Goal: Communication & Community: Participate in discussion

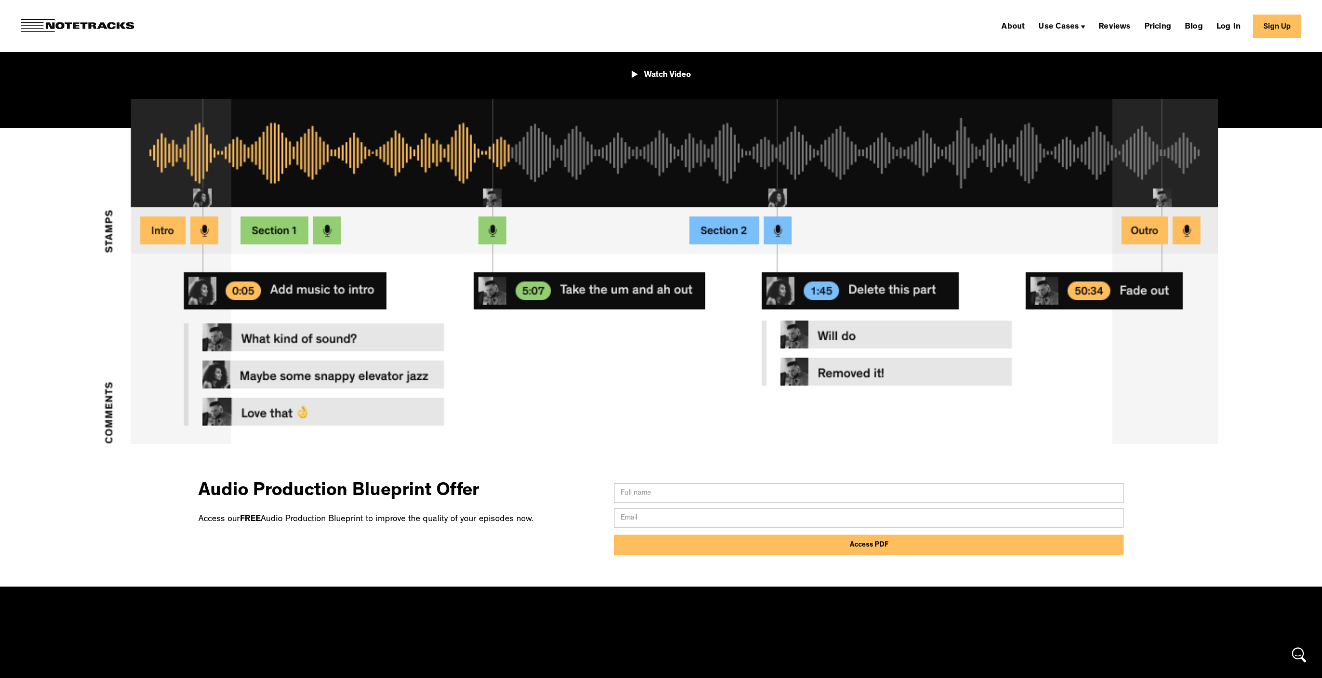
scroll to position [104, 0]
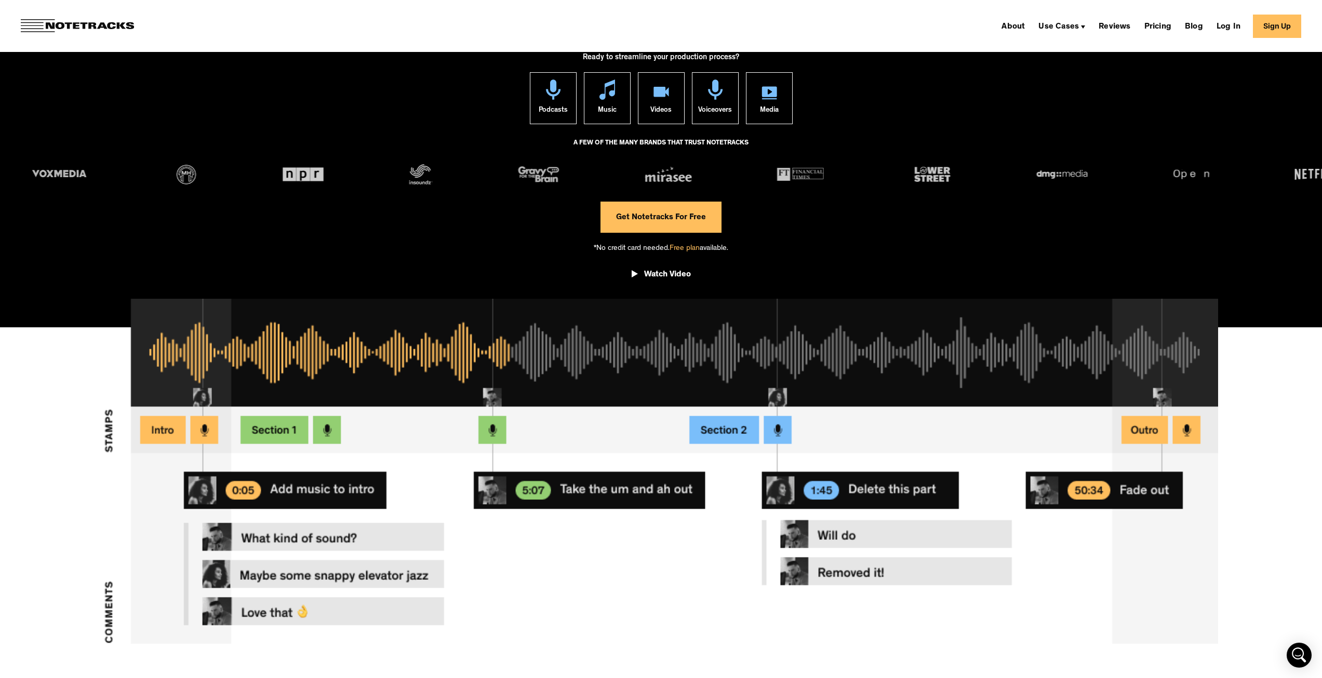
click at [693, 223] on link "Get Notetracks For Free" at bounding box center [660, 217] width 121 height 31
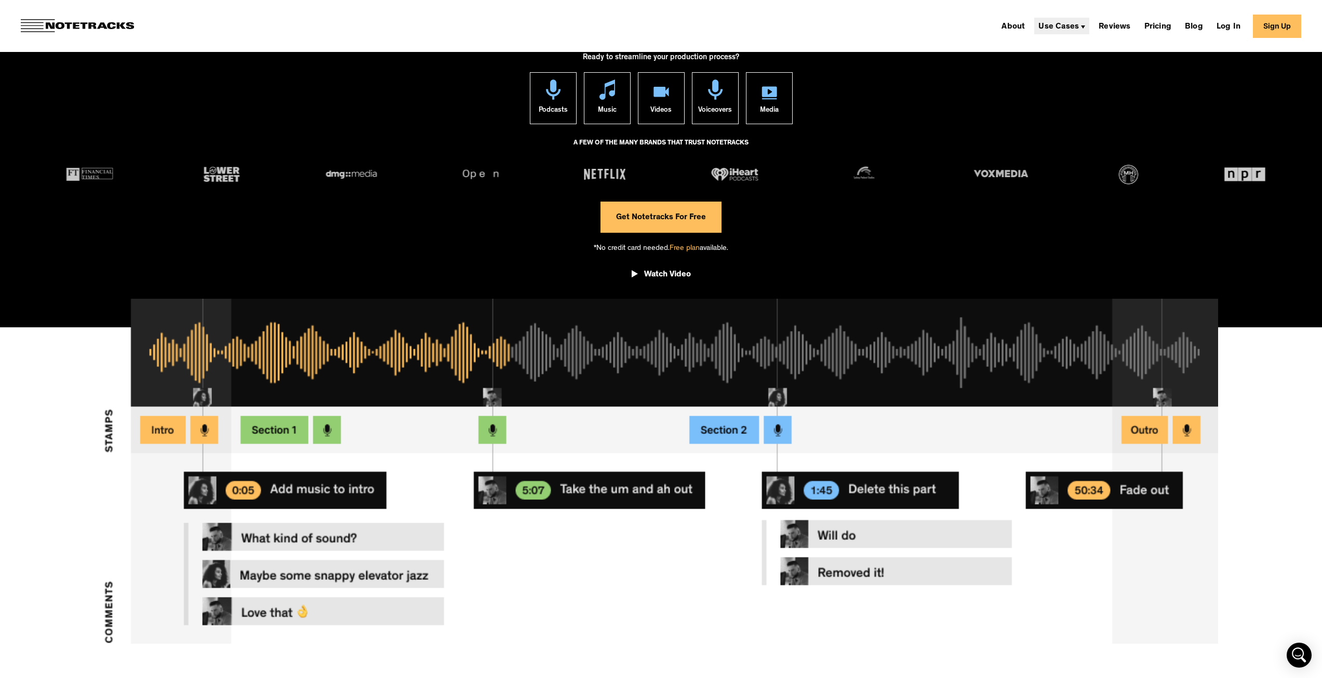
click at [789, 26] on div "Use Cases" at bounding box center [1058, 27] width 41 height 8
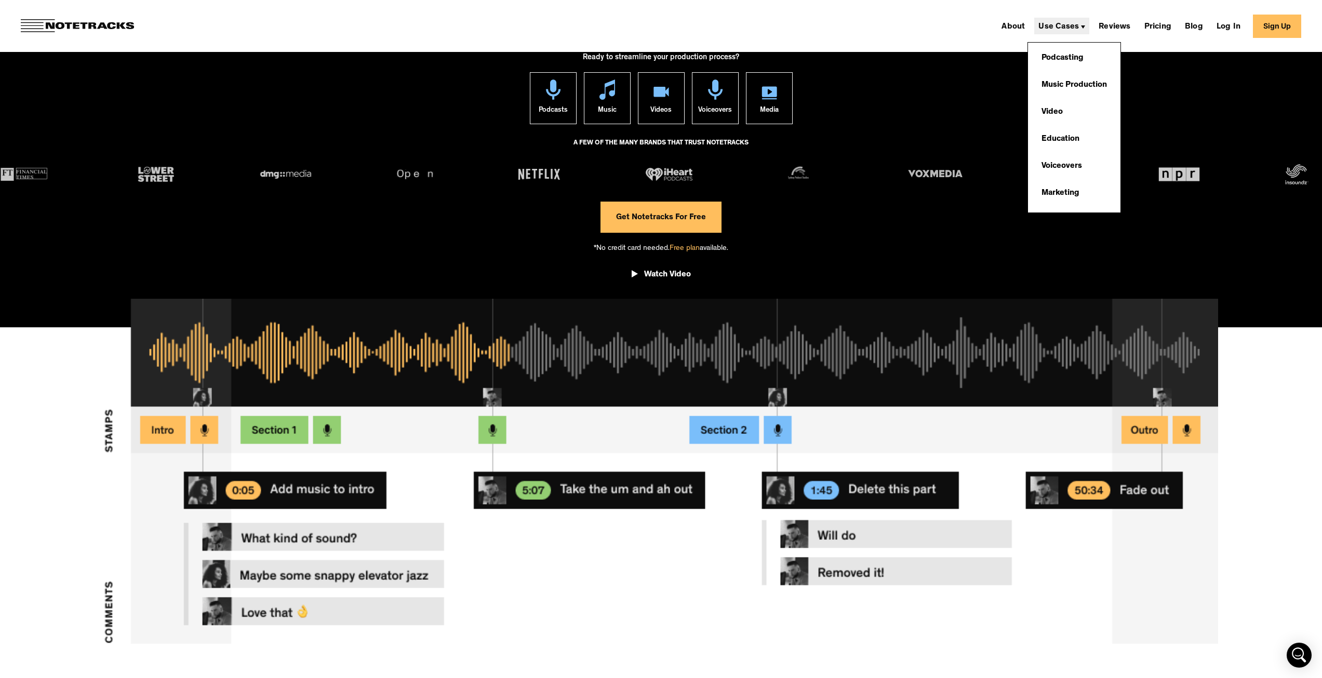
click at [789, 26] on div "Use Cases" at bounding box center [1058, 27] width 41 height 8
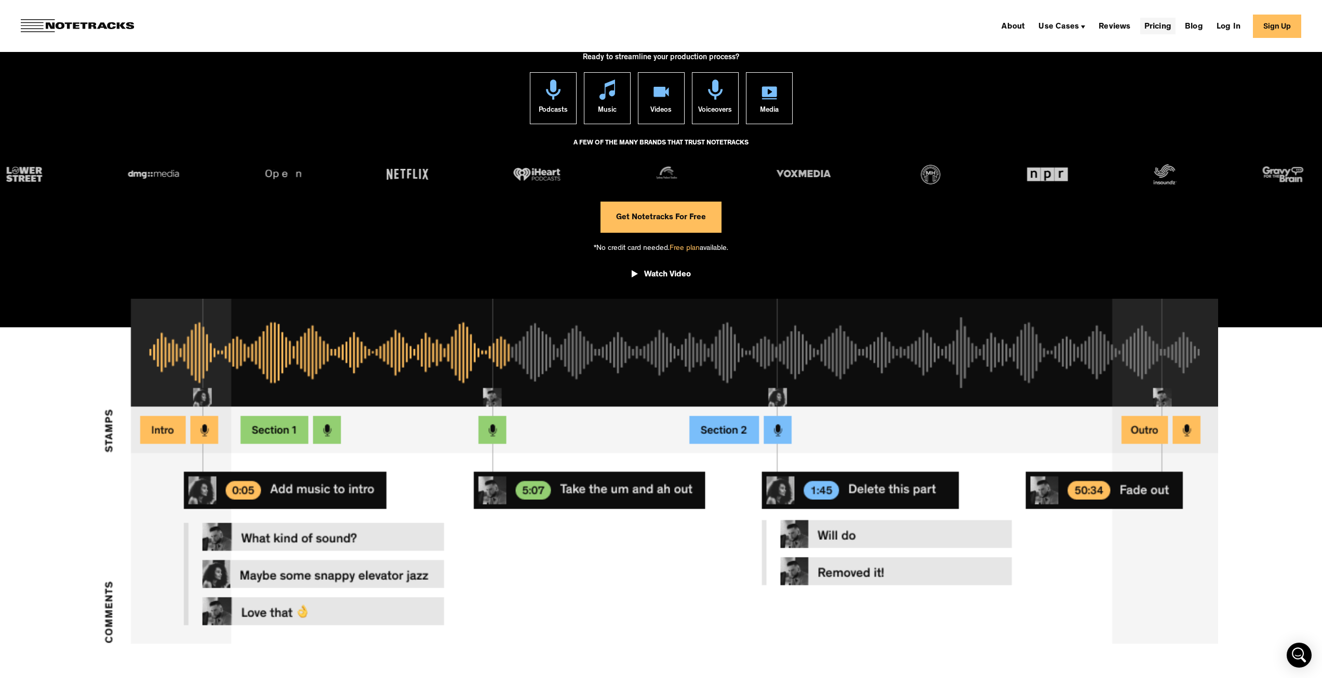
click at [789, 19] on link "Pricing" at bounding box center [1157, 26] width 35 height 17
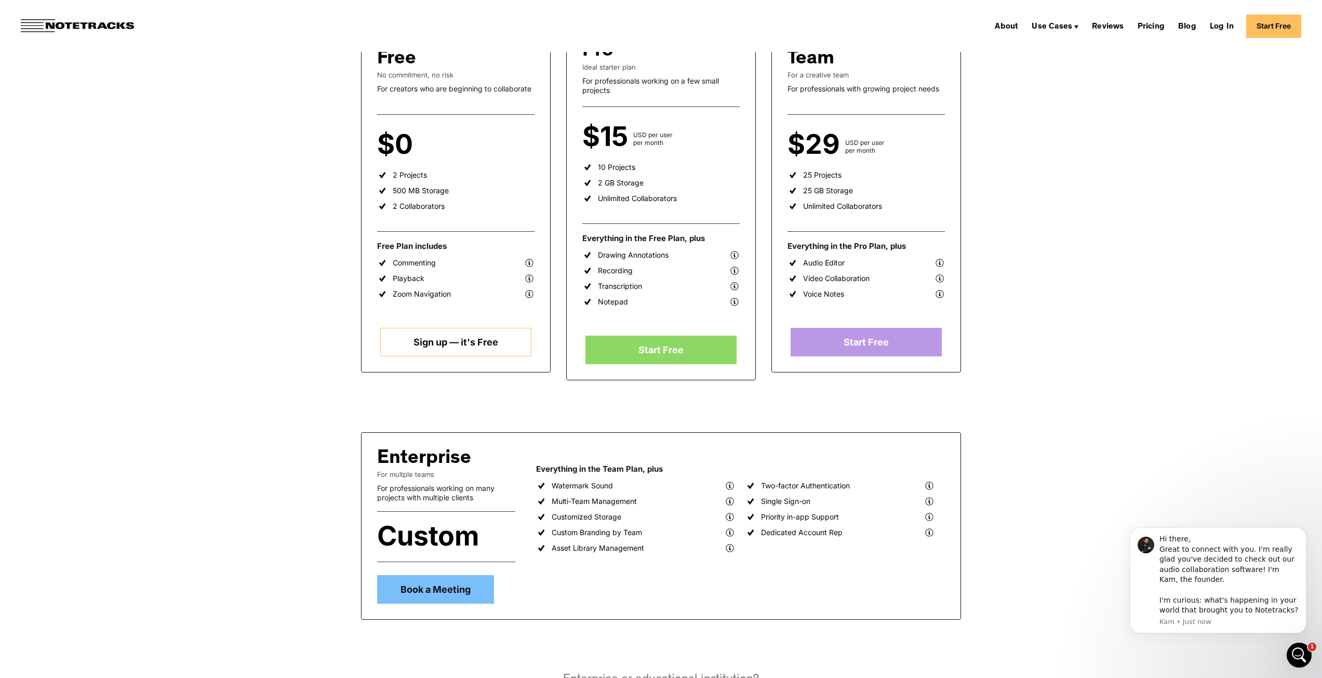
click at [432, 347] on link "Sign up — it's Free" at bounding box center [455, 342] width 151 height 29
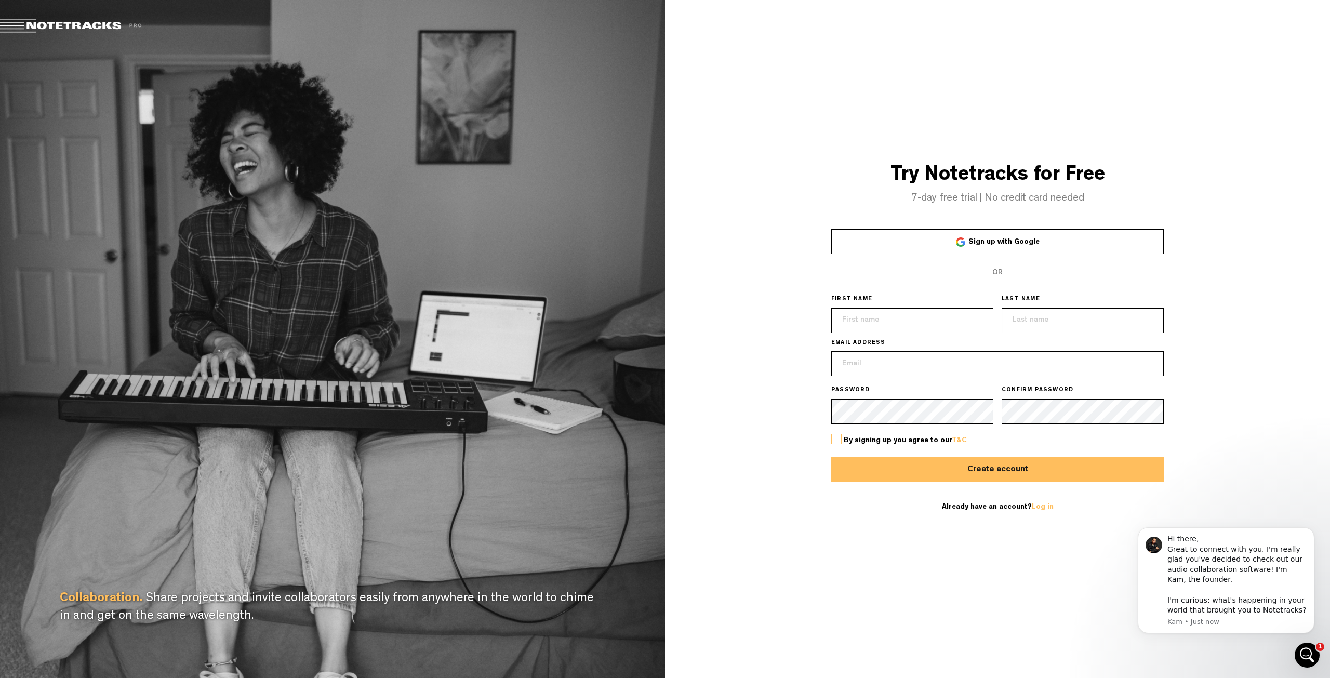
click at [896, 323] on input "text" at bounding box center [912, 320] width 162 height 25
type input "Luke"
type input "Paquette"
type input "[EMAIL_ADDRESS][DOMAIN_NAME]"
click at [838, 436] on label at bounding box center [836, 439] width 10 height 10
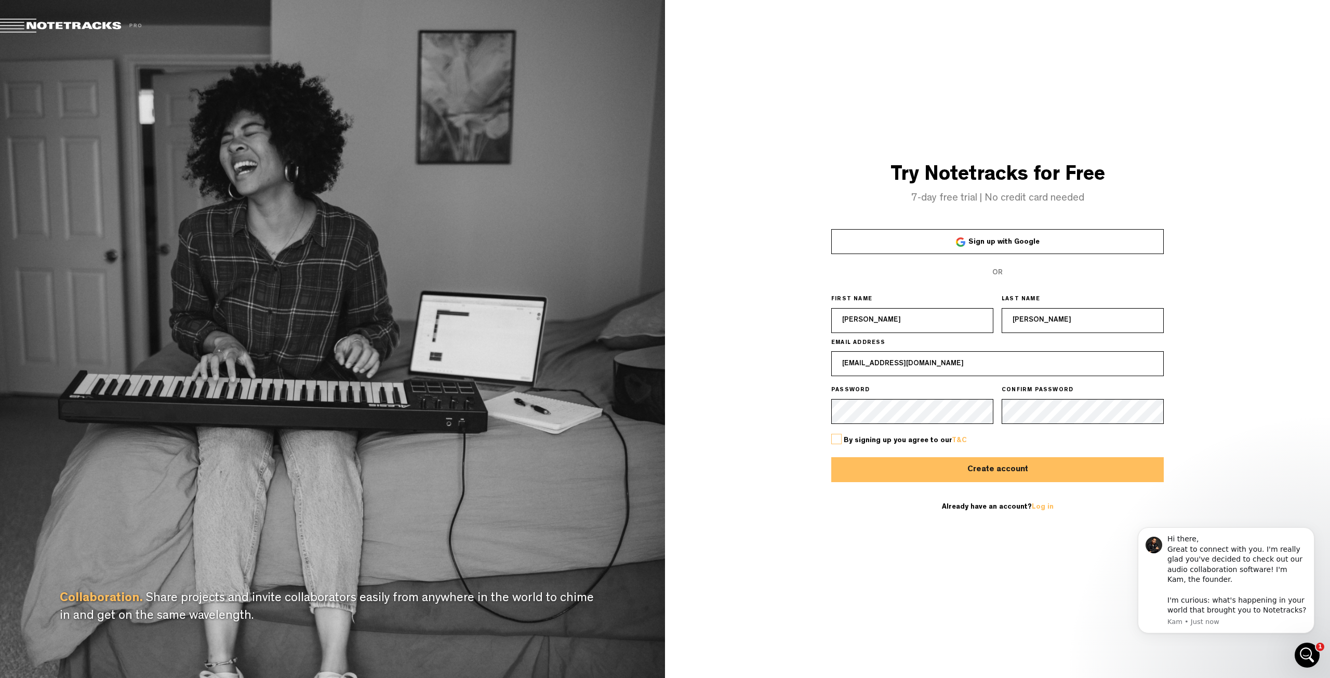
click at [0, 0] on input "checkbox" at bounding box center [0, 0] width 0 height 0
click at [914, 464] on button "Create account" at bounding box center [997, 469] width 332 height 25
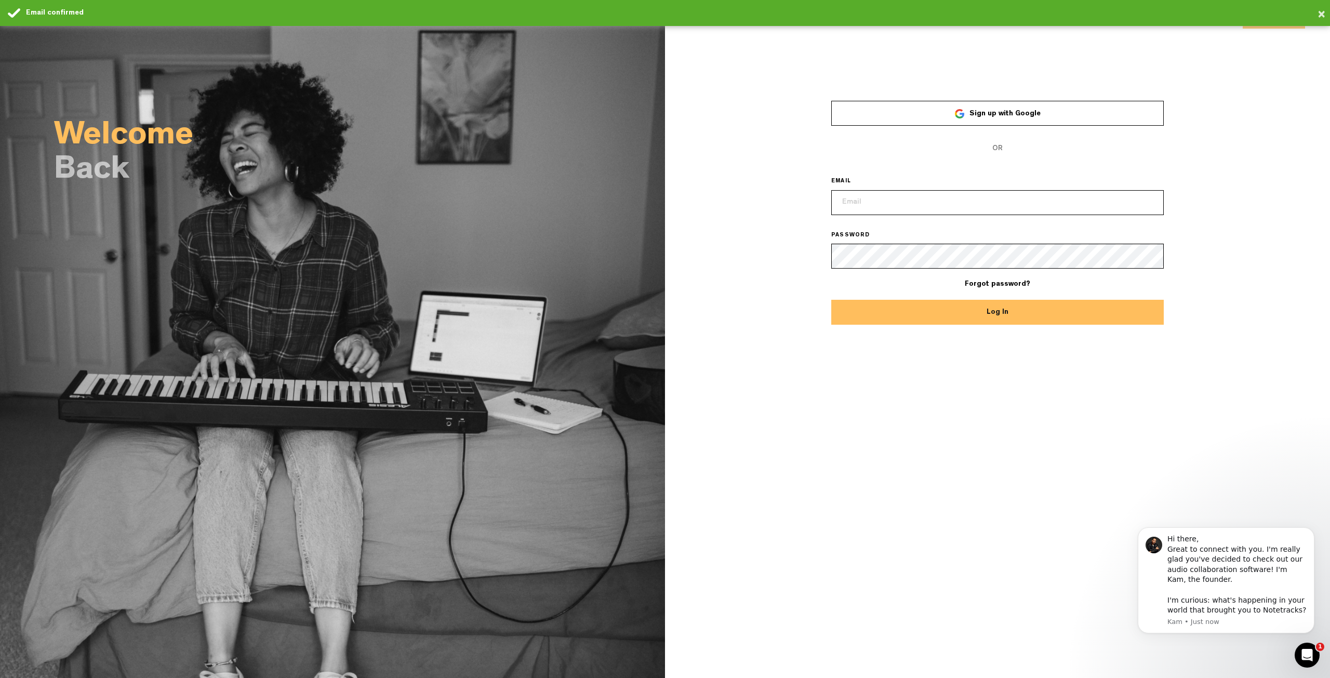
click at [874, 213] on input "email" at bounding box center [997, 202] width 332 height 25
type input "[EMAIL_ADDRESS][DOMAIN_NAME]"
click at [884, 243] on span "PASSWORD" at bounding box center [997, 247] width 332 height 44
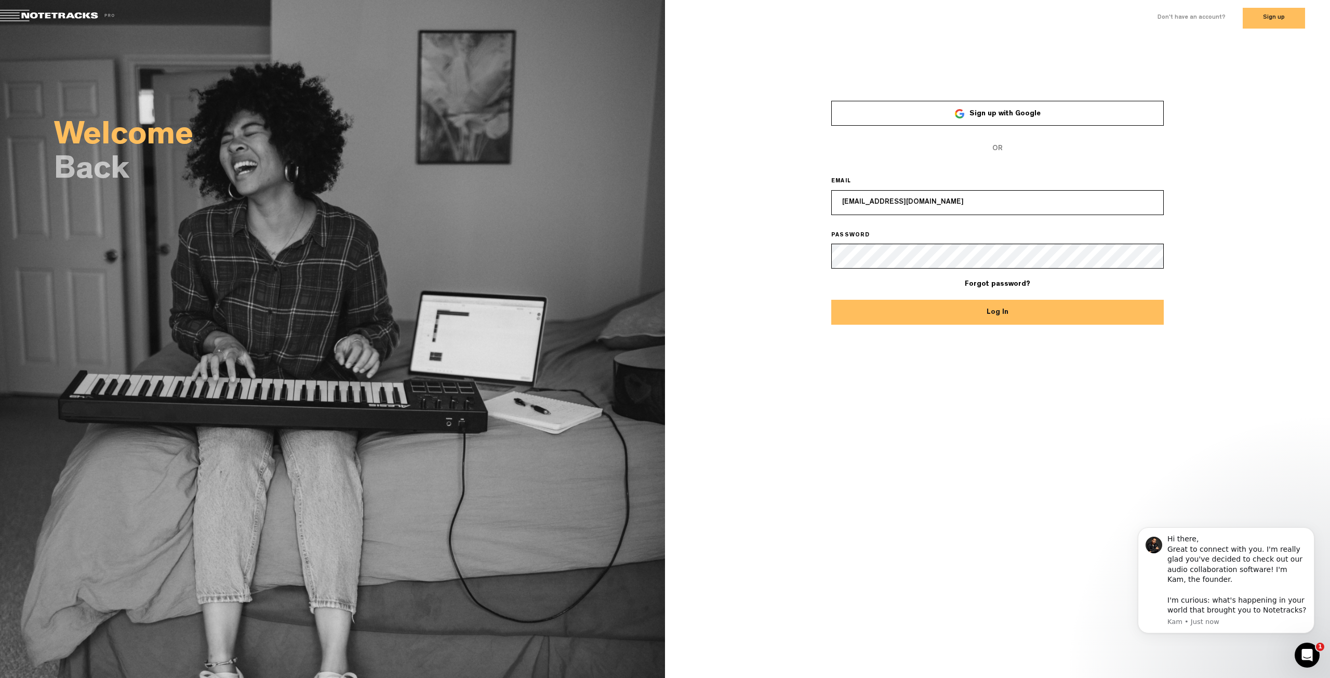
click at [897, 304] on button "Log In" at bounding box center [997, 312] width 332 height 25
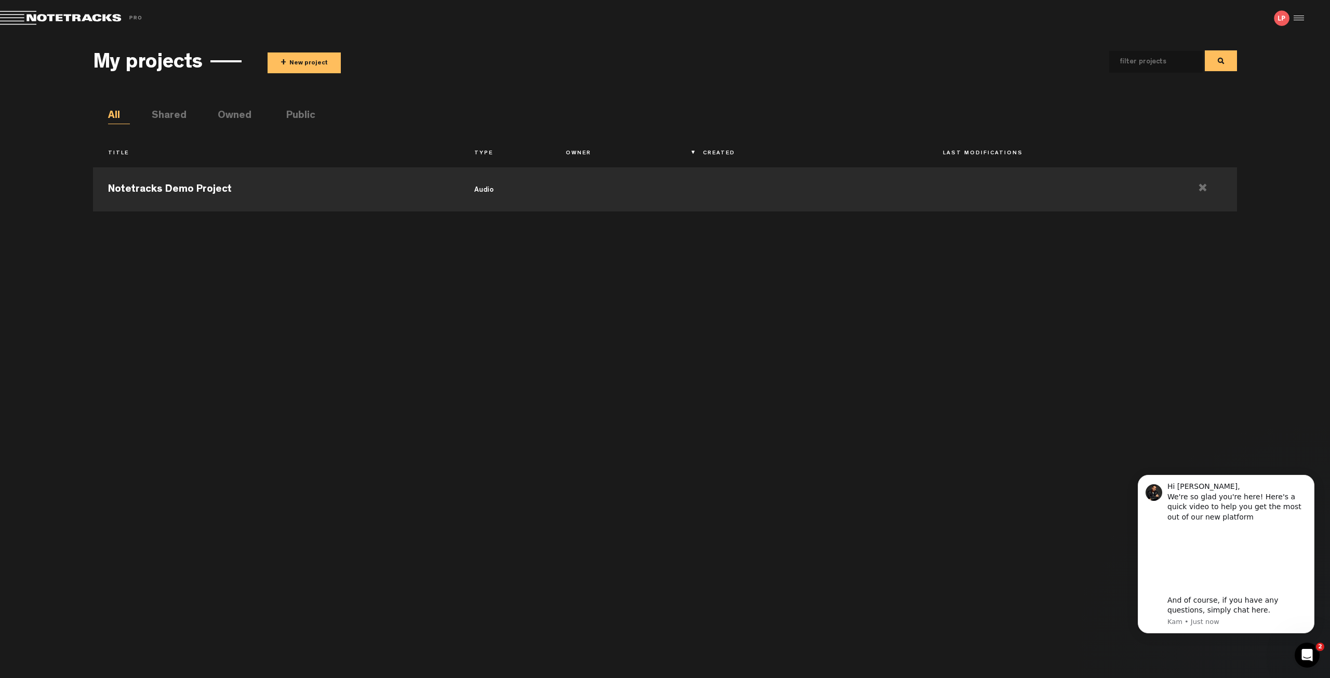
click at [317, 66] on button "+ New project" at bounding box center [303, 62] width 73 height 21
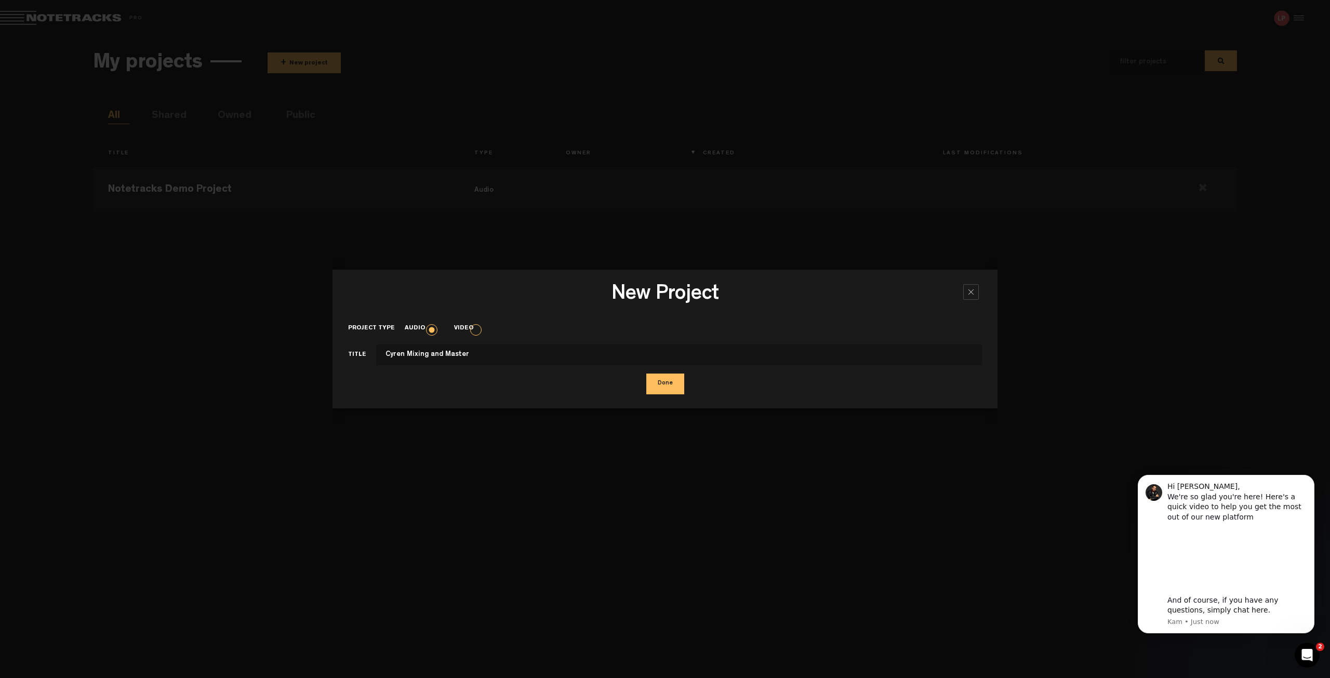
type input "Cyren Mixing and Master"
click at [654, 388] on button "Done" at bounding box center [665, 383] width 38 height 21
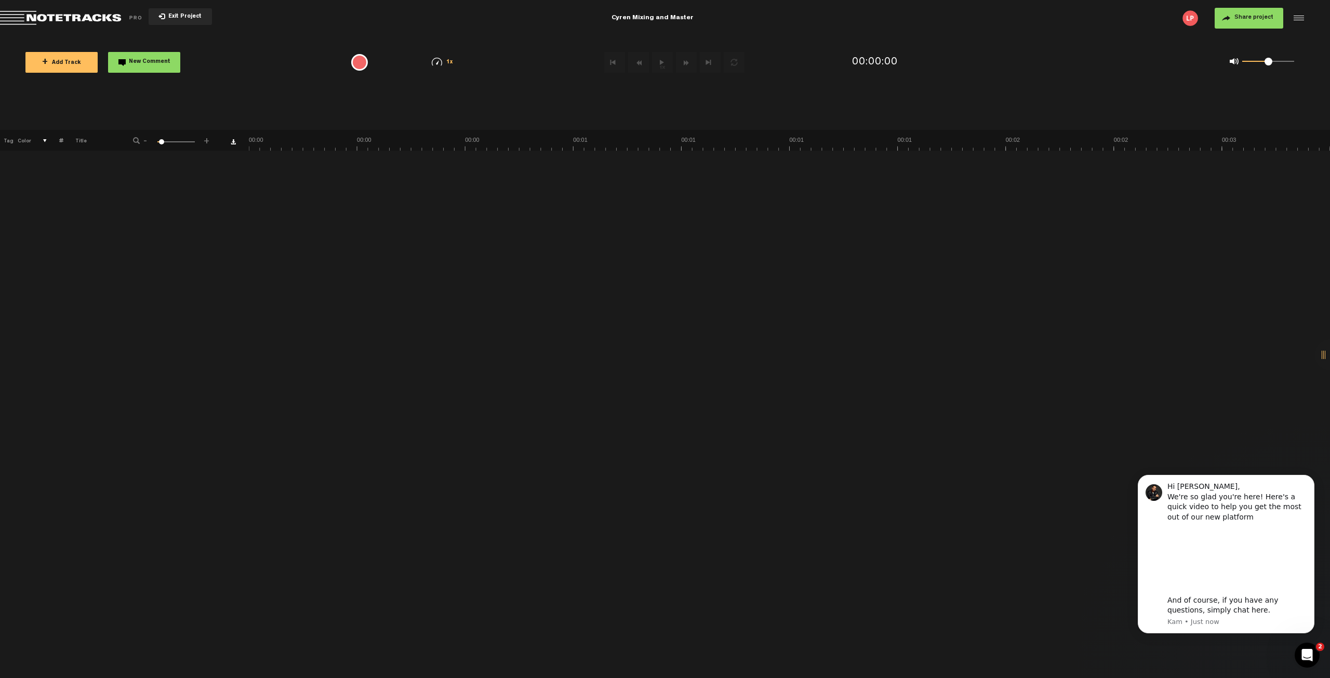
click at [77, 60] on span "+ Add Track" at bounding box center [61, 63] width 39 height 6
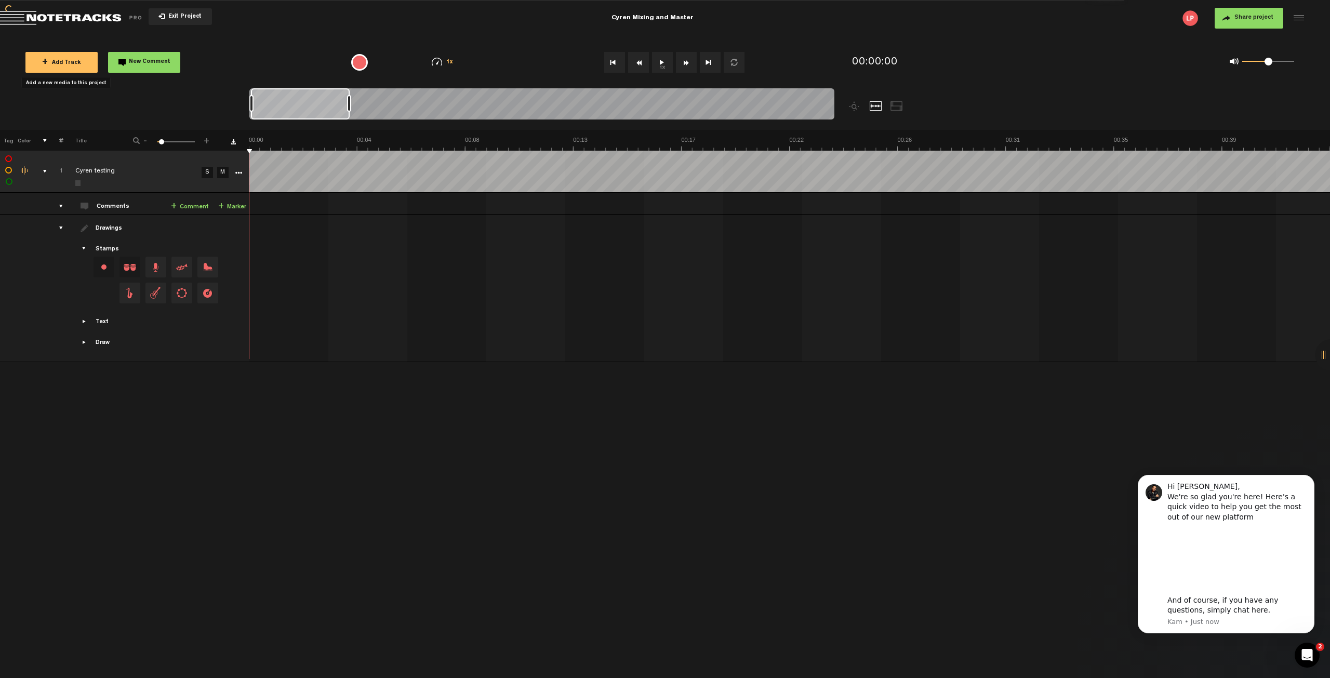
click at [665, 62] on button "1x" at bounding box center [662, 62] width 21 height 21
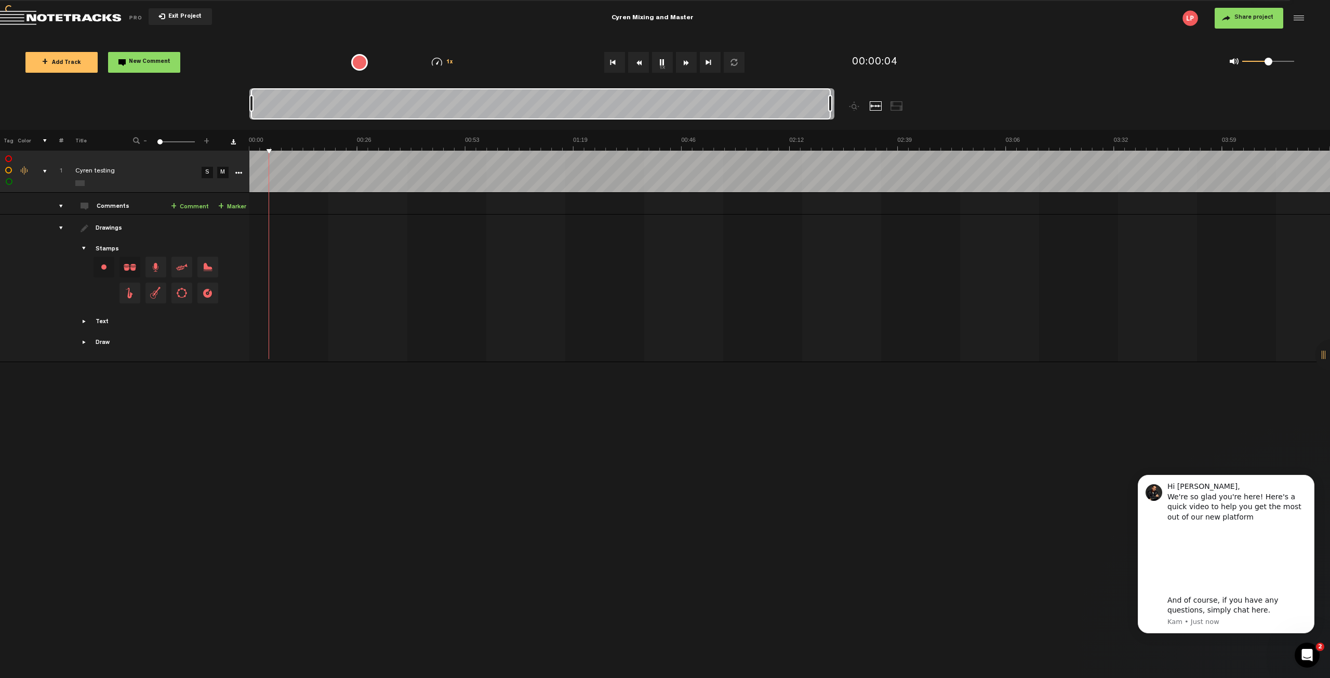
drag, startPoint x: 349, startPoint y: 104, endPoint x: 857, endPoint y: 118, distance: 508.7
click at [857, 118] on div at bounding box center [614, 109] width 731 height 42
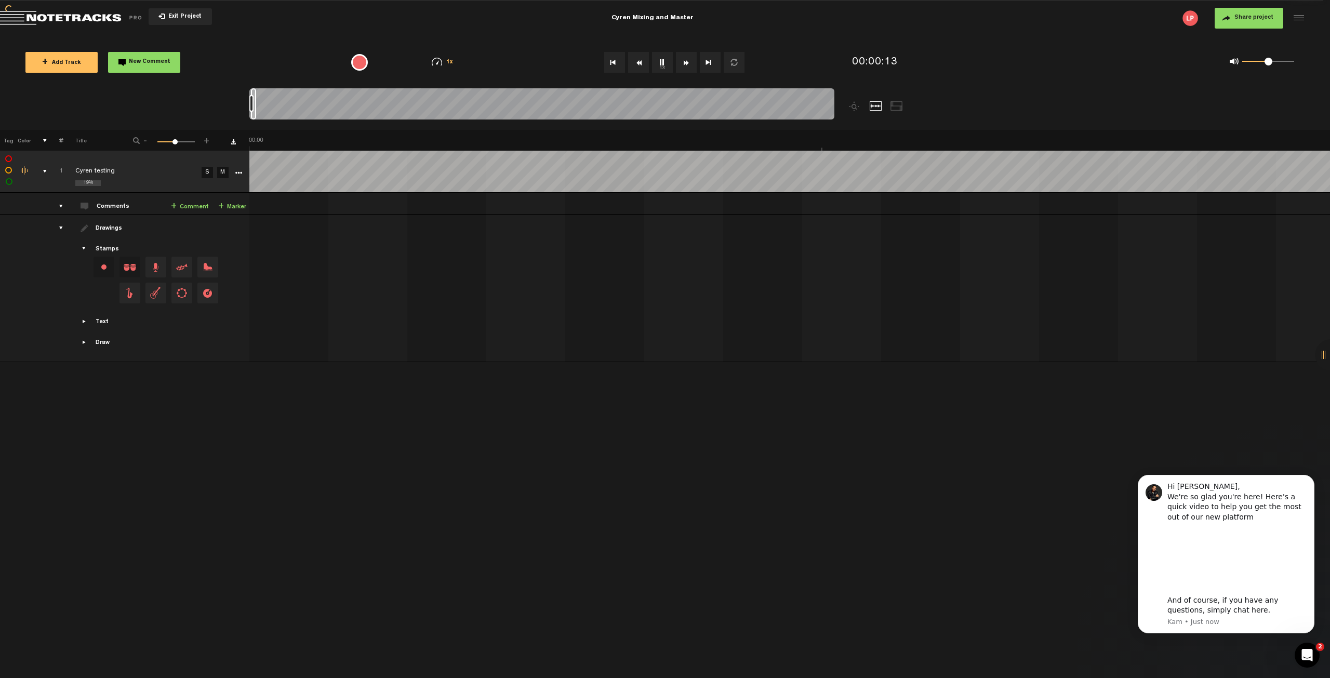
scroll to position [0, 2546]
drag, startPoint x: 831, startPoint y: 108, endPoint x: 191, endPoint y: 99, distance: 639.9
click at [191, 99] on nt-zoom-navigation-bar at bounding box center [665, 109] width 1330 height 42
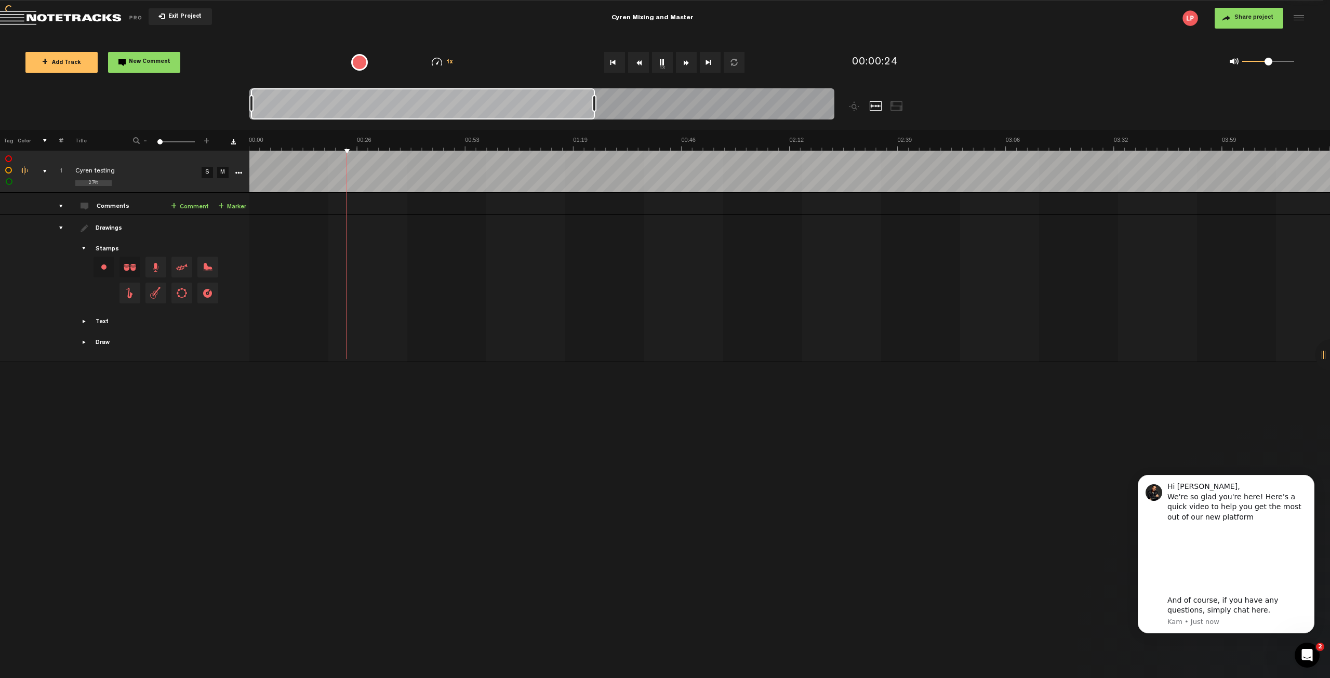
click at [596, 114] on div at bounding box center [541, 105] width 585 height 35
drag, startPoint x: 594, startPoint y: 108, endPoint x: 909, endPoint y: 126, distance: 315.8
click at [909, 126] on div at bounding box center [614, 109] width 731 height 42
click at [399, 208] on td "1 Cyren testing [PERSON_NAME] testing by [PERSON_NAME] 0 collaborators" at bounding box center [789, 204] width 1081 height 22
click at [195, 207] on link "+ Comment" at bounding box center [190, 207] width 38 height 12
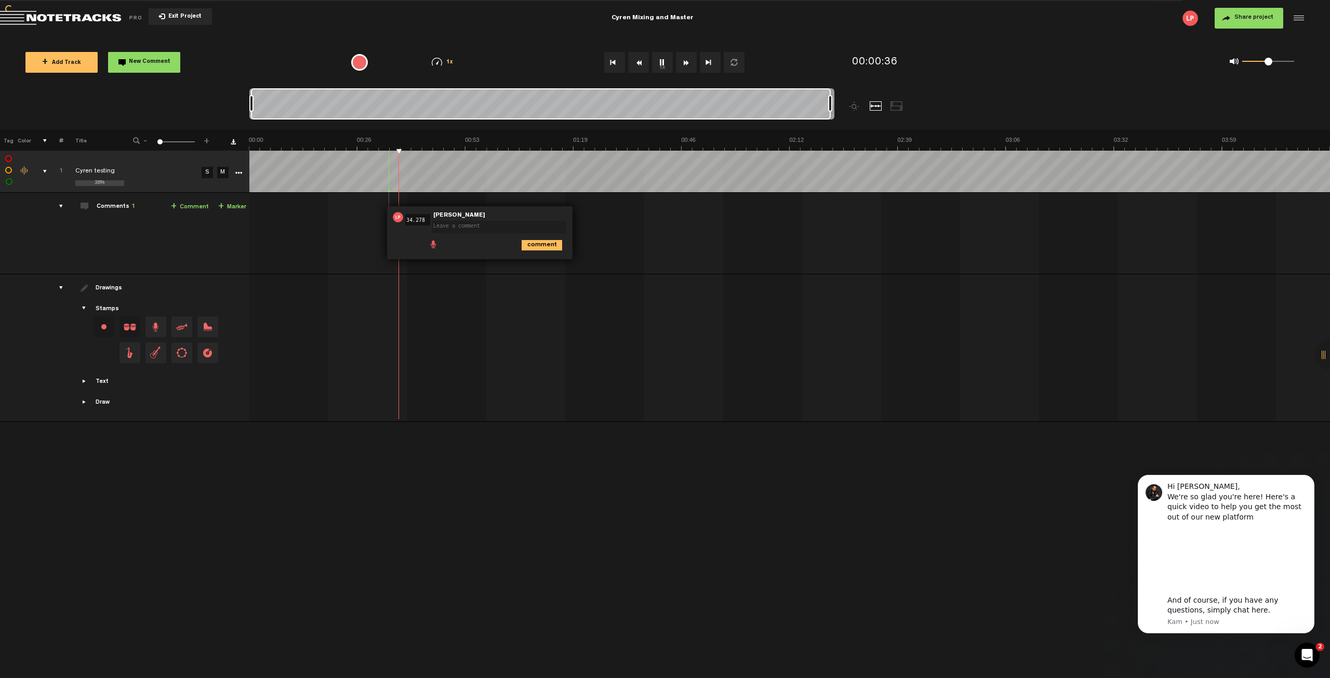
click at [533, 267] on div "00:34 34.278 - NaN:NaN • [PERSON_NAME]: "" [PERSON_NAME] comment" at bounding box center [790, 237] width 1079 height 73
click at [472, 229] on textarea at bounding box center [498, 227] width 133 height 12
type textarea "test"
click at [514, 243] on li at bounding box center [515, 242] width 8 height 8
click at [525, 243] on icon "comment" at bounding box center [541, 245] width 41 height 10
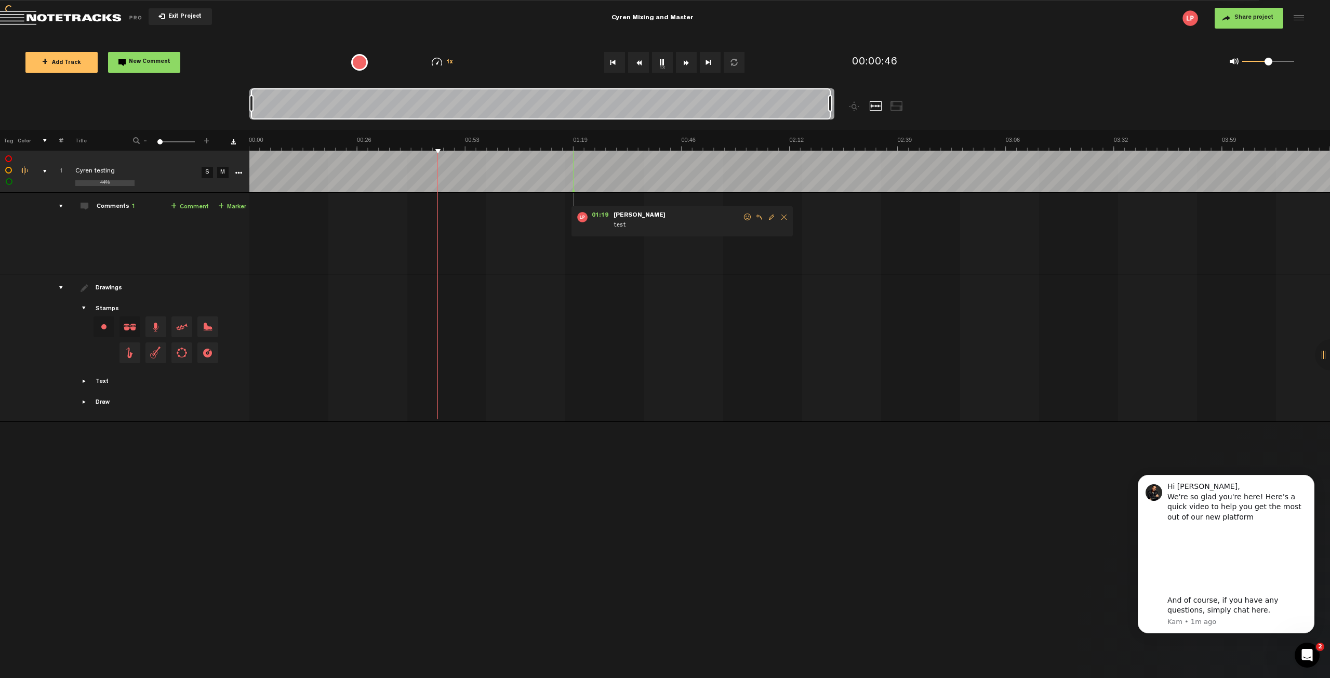
drag, startPoint x: 388, startPoint y: 190, endPoint x: 572, endPoint y: 215, distance: 186.1
click at [572, 215] on tbody "1 44% Cyren testing S M Export to Headliner Update Download Download original E…" at bounding box center [665, 286] width 1330 height 271
click at [781, 216] on span "Delete comment" at bounding box center [784, 216] width 12 height 7
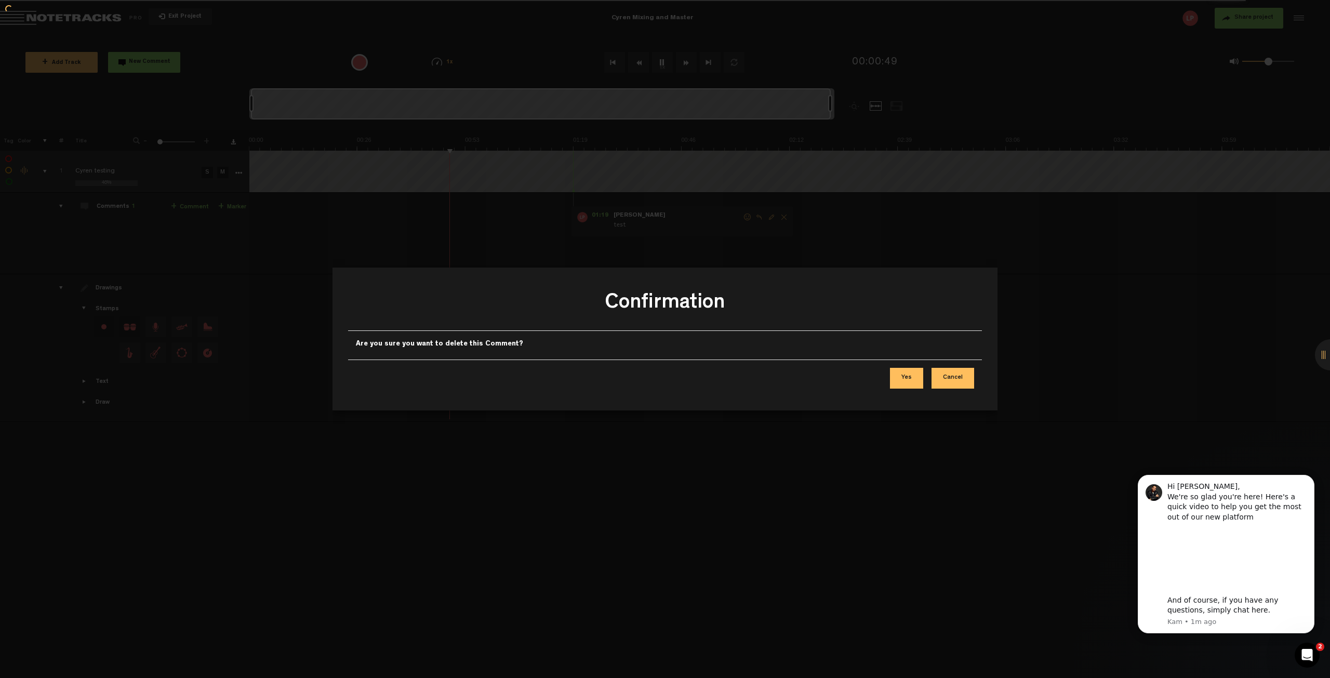
click at [908, 375] on button "Yes" at bounding box center [906, 378] width 33 height 21
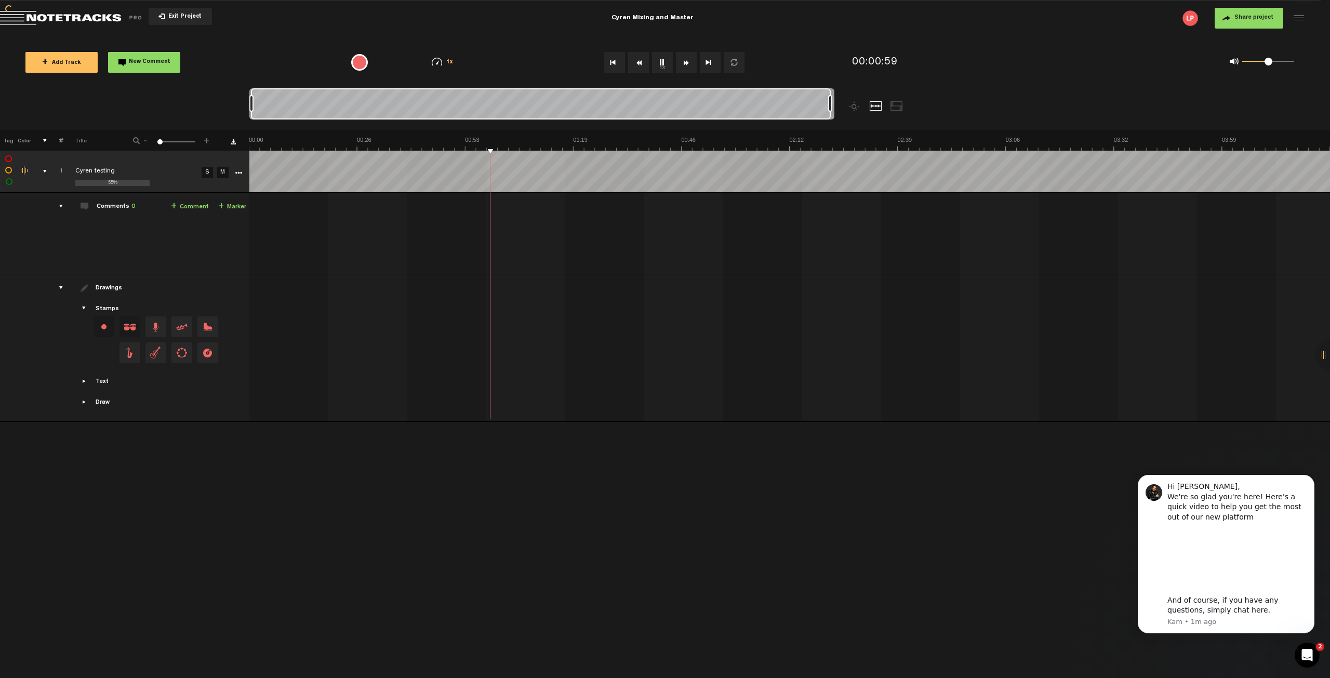
click at [665, 62] on button "1x" at bounding box center [662, 62] width 21 height 21
click at [461, 222] on div "00:58 58.241 - 00:58 58.88 • [PERSON_NAME]: "" [PERSON_NAME] comment" at bounding box center [790, 237] width 1079 height 73
click at [646, 266] on div "00:58 58.241 - 00:58 58.88 • [PERSON_NAME]: "" [PERSON_NAME] comment" at bounding box center [790, 237] width 1079 height 73
click at [621, 226] on textarea at bounding box center [625, 227] width 133 height 12
type textarea "m"
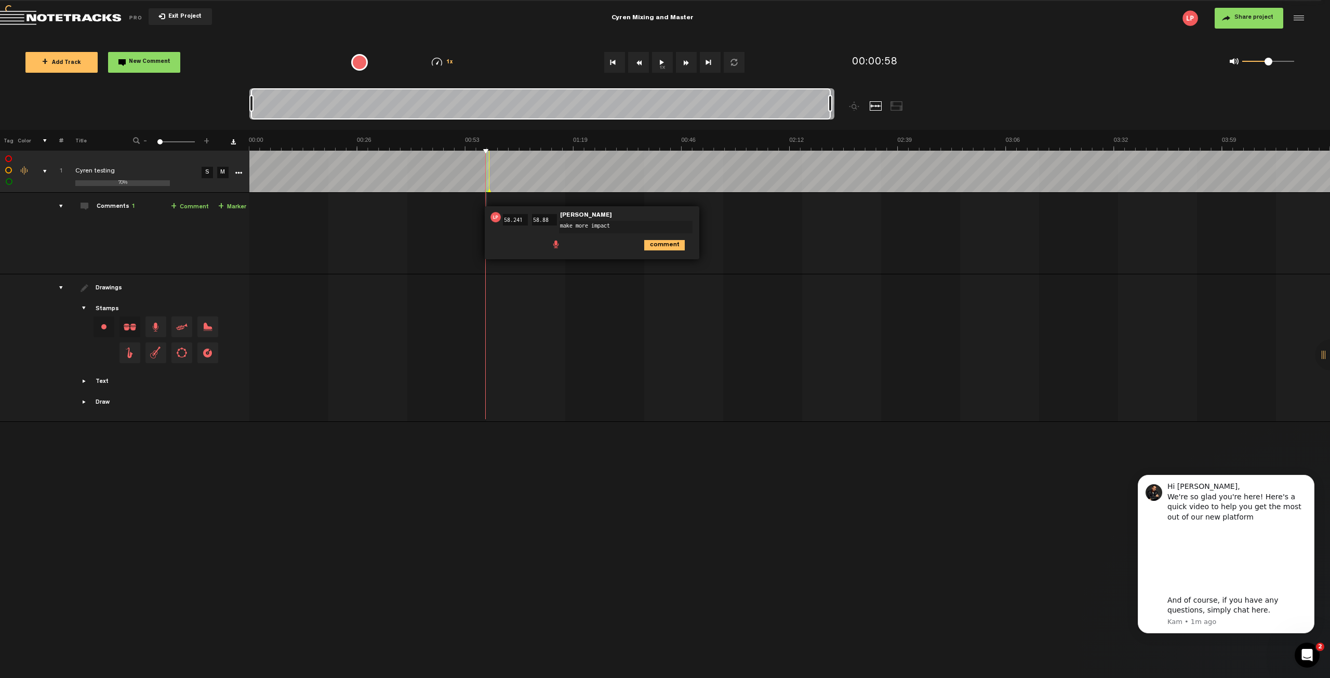
type textarea "make more impact"
click at [657, 248] on icon "comment" at bounding box center [664, 245] width 41 height 10
click at [573, 264] on div "00:58 - 00:58 • [PERSON_NAME]: "make more impact" [PERSON_NAME] make more impact" at bounding box center [790, 237] width 1079 height 73
click at [669, 65] on button "1x" at bounding box center [662, 62] width 21 height 21
click at [558, 286] on div at bounding box center [791, 305] width 1081 height 44
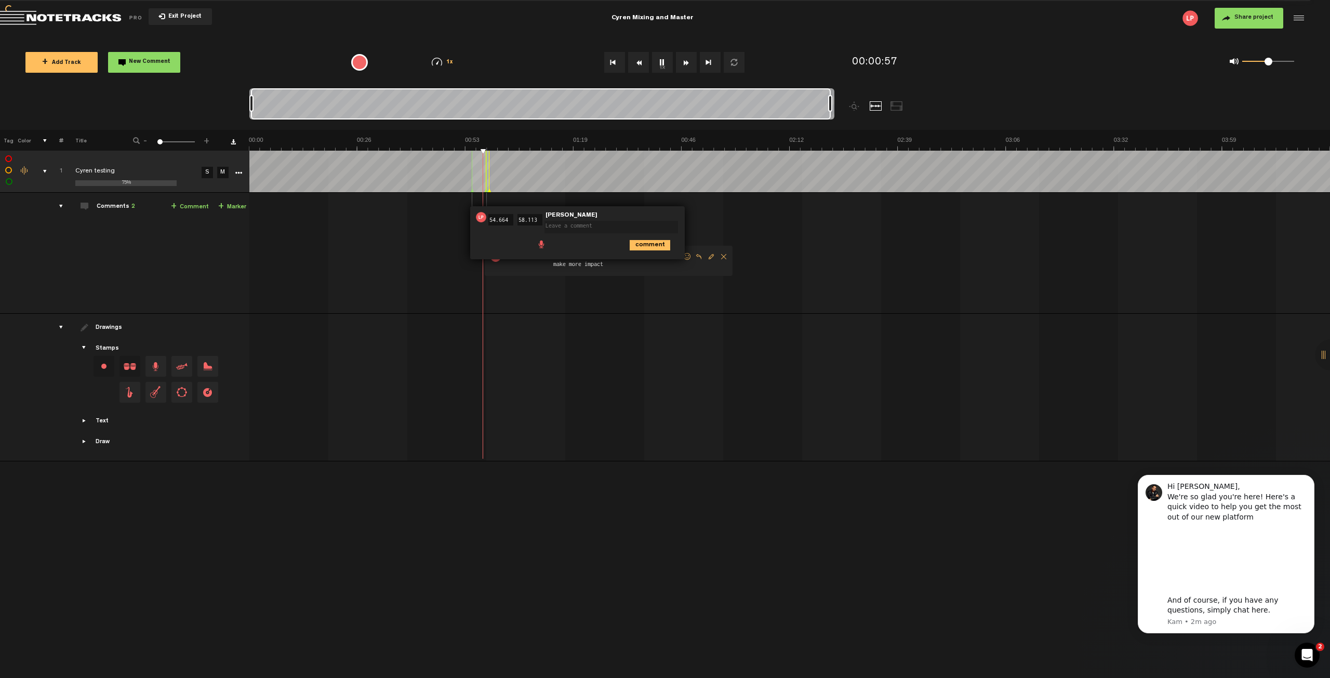
click at [740, 213] on div "00:54 54.664 - 00:58 58.113 • [PERSON_NAME]: "" [PERSON_NAME] comment 00:58 - 0…" at bounding box center [790, 257] width 1079 height 112
click at [744, 245] on div "00:54 54.664 - 00:58 58.113 • [PERSON_NAME]: "" [PERSON_NAME] comment 00:58 - 0…" at bounding box center [790, 257] width 1079 height 112
click at [598, 232] on textarea at bounding box center [610, 227] width 133 height 12
type textarea "n"
click at [642, 244] on icon "comment" at bounding box center [649, 245] width 41 height 10
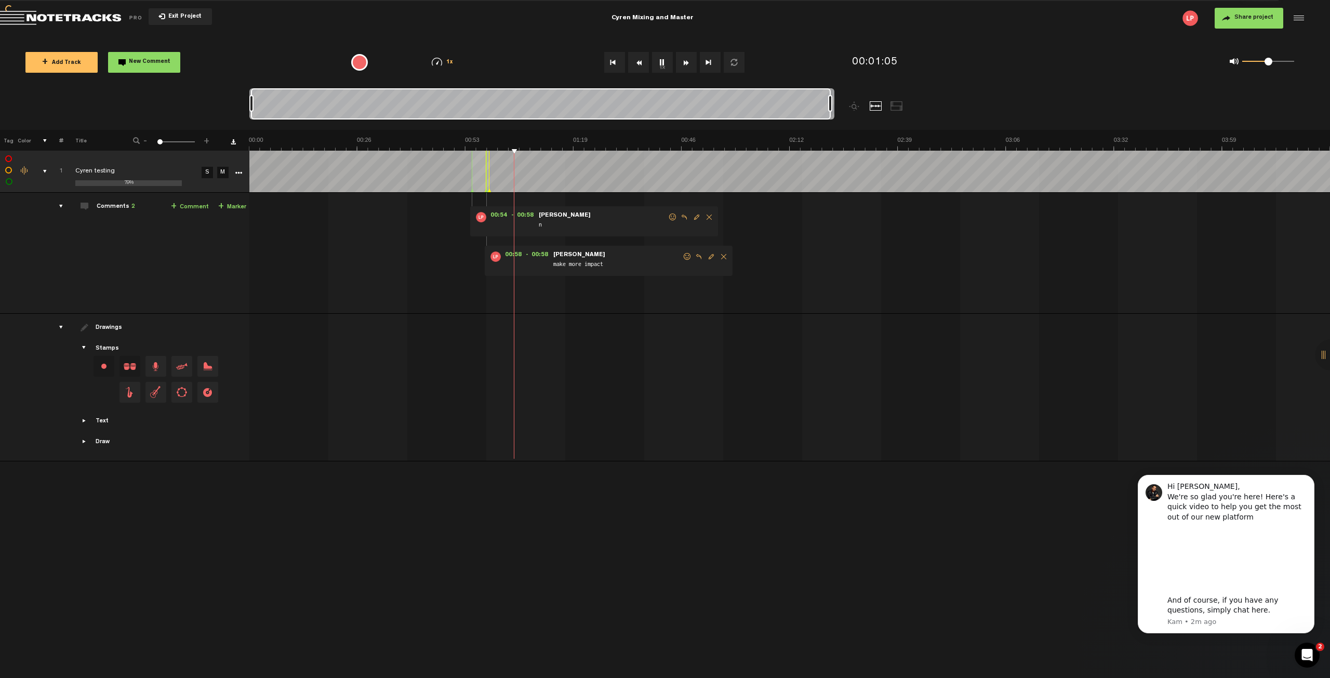
click at [708, 218] on span "Delete comment" at bounding box center [709, 216] width 12 height 7
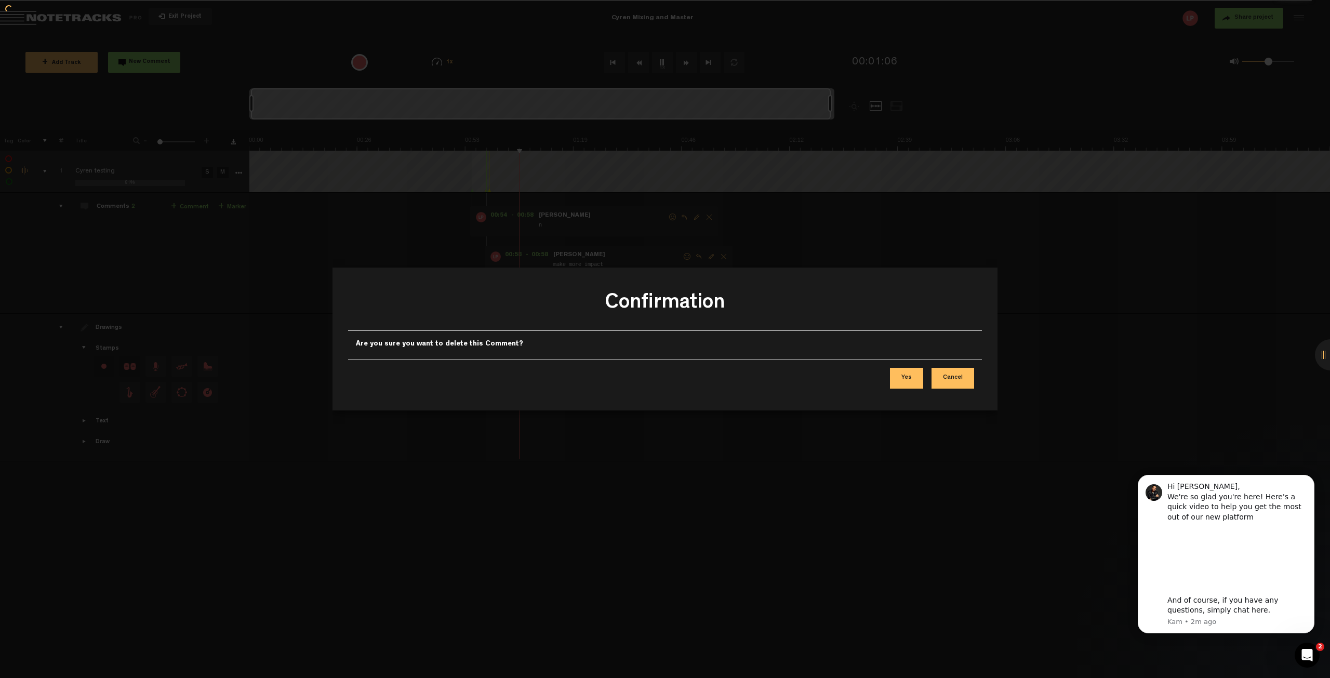
click at [921, 374] on button "Yes" at bounding box center [906, 378] width 33 height 21
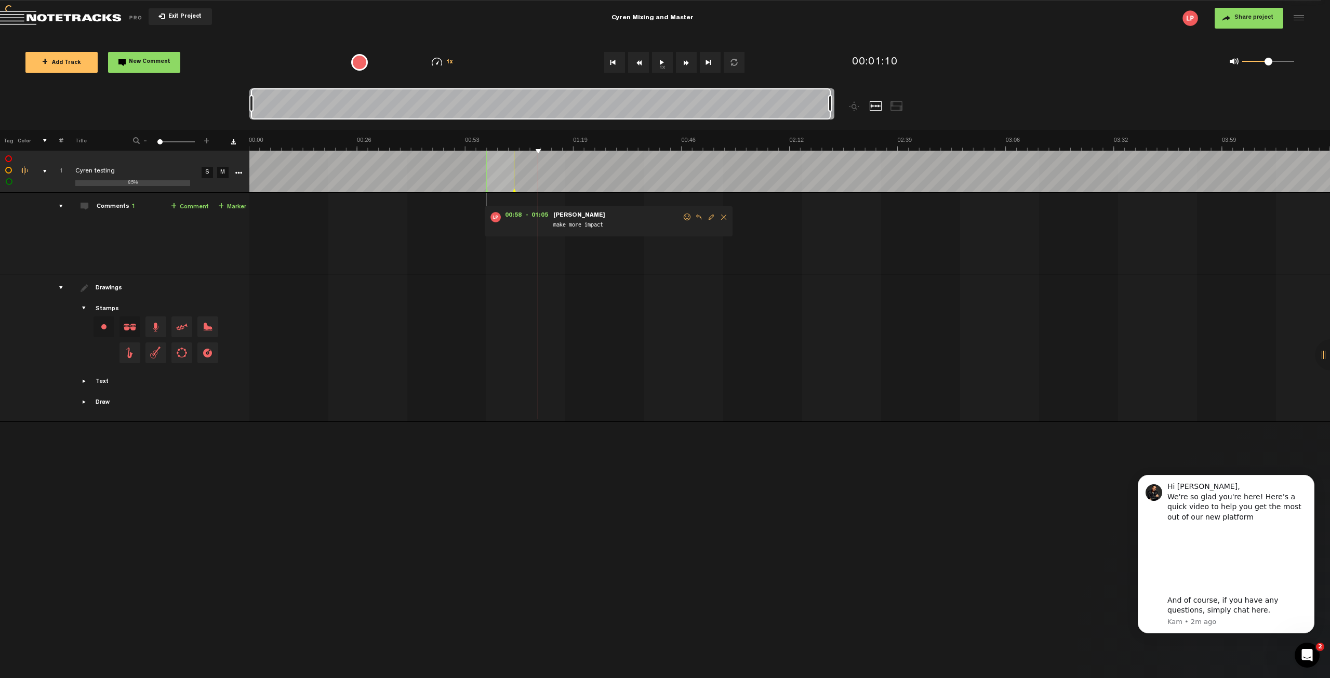
drag, startPoint x: 490, startPoint y: 191, endPoint x: 515, endPoint y: 193, distance: 25.0
click at [515, 193] on tbody "1 85% Cyren testing S M Export to Headliner Update Download Download original E…" at bounding box center [665, 286] width 1330 height 271
click at [514, 191] on polygon at bounding box center [514, 191] width 3 height 4
click at [512, 191] on icon at bounding box center [514, 191] width 4 height 5
click at [513, 192] on icon at bounding box center [514, 191] width 4 height 5
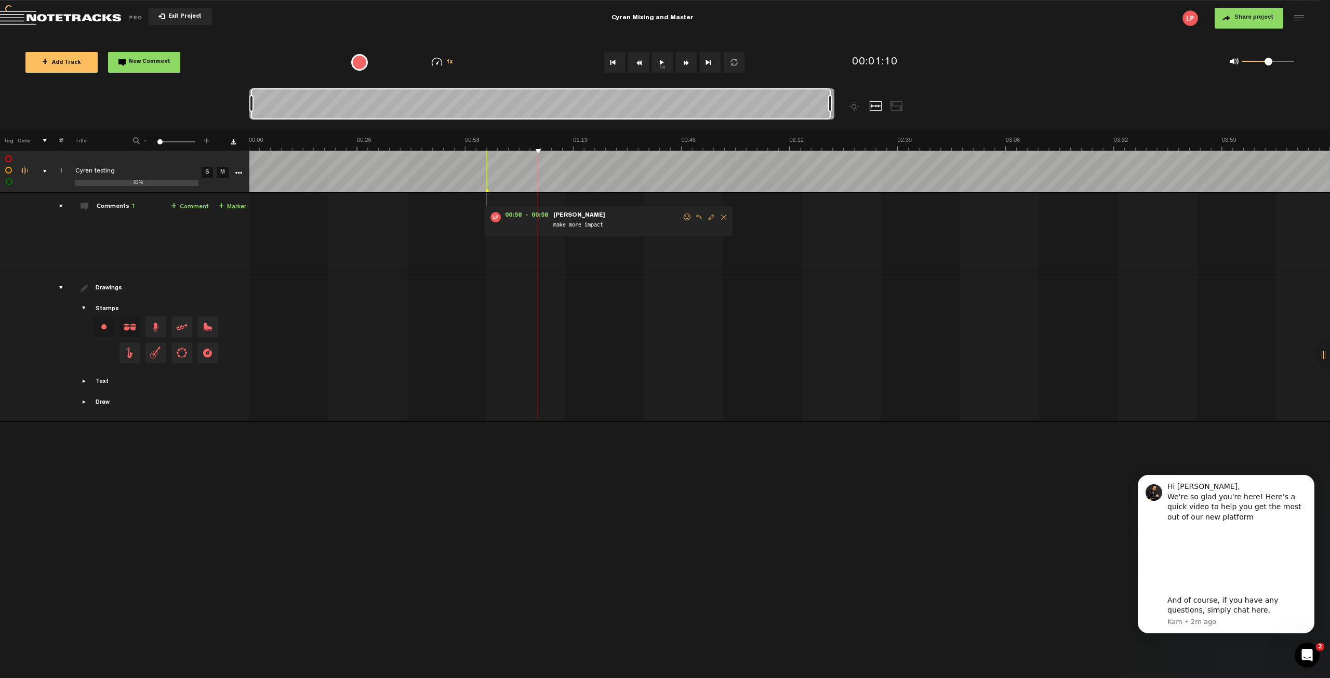
drag, startPoint x: 513, startPoint y: 192, endPoint x: 486, endPoint y: 204, distance: 29.7
click at [486, 204] on tbody "1 93% Cyren testing S M Export to Headliner Update Download Download original E…" at bounding box center [665, 286] width 1330 height 271
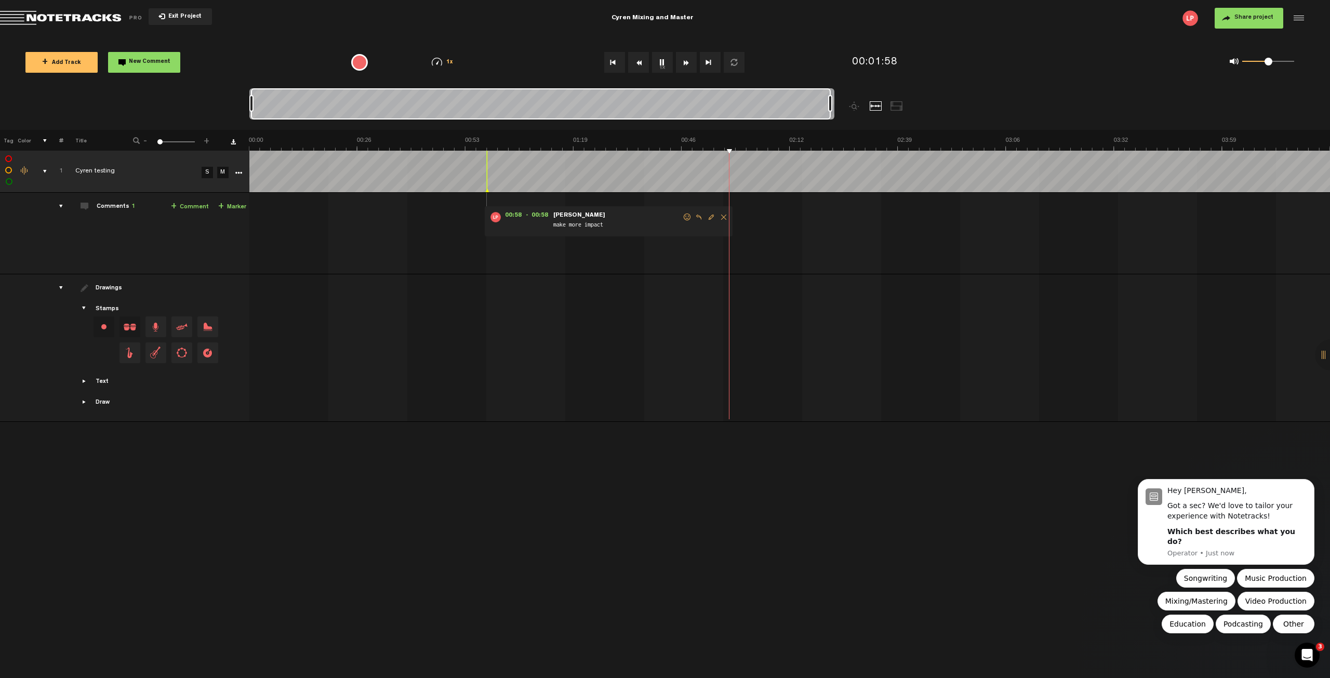
click at [668, 70] on button "1x" at bounding box center [662, 62] width 21 height 21
click at [186, 205] on link "+ Comment" at bounding box center [190, 207] width 38 height 12
type textarea "Make it blend between sections more"
click at [877, 243] on icon "comment" at bounding box center [883, 245] width 41 height 10
click at [659, 56] on button "1x" at bounding box center [662, 62] width 21 height 21
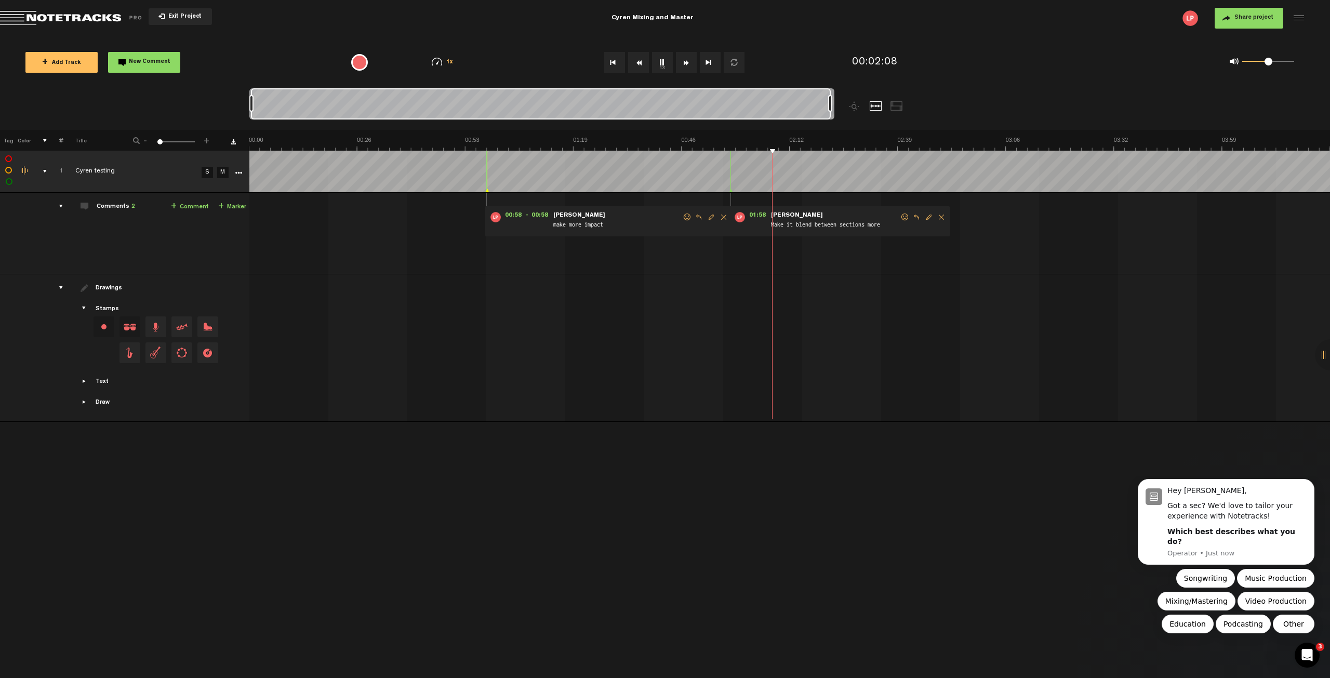
click at [661, 61] on button "1x" at bounding box center [662, 62] width 21 height 21
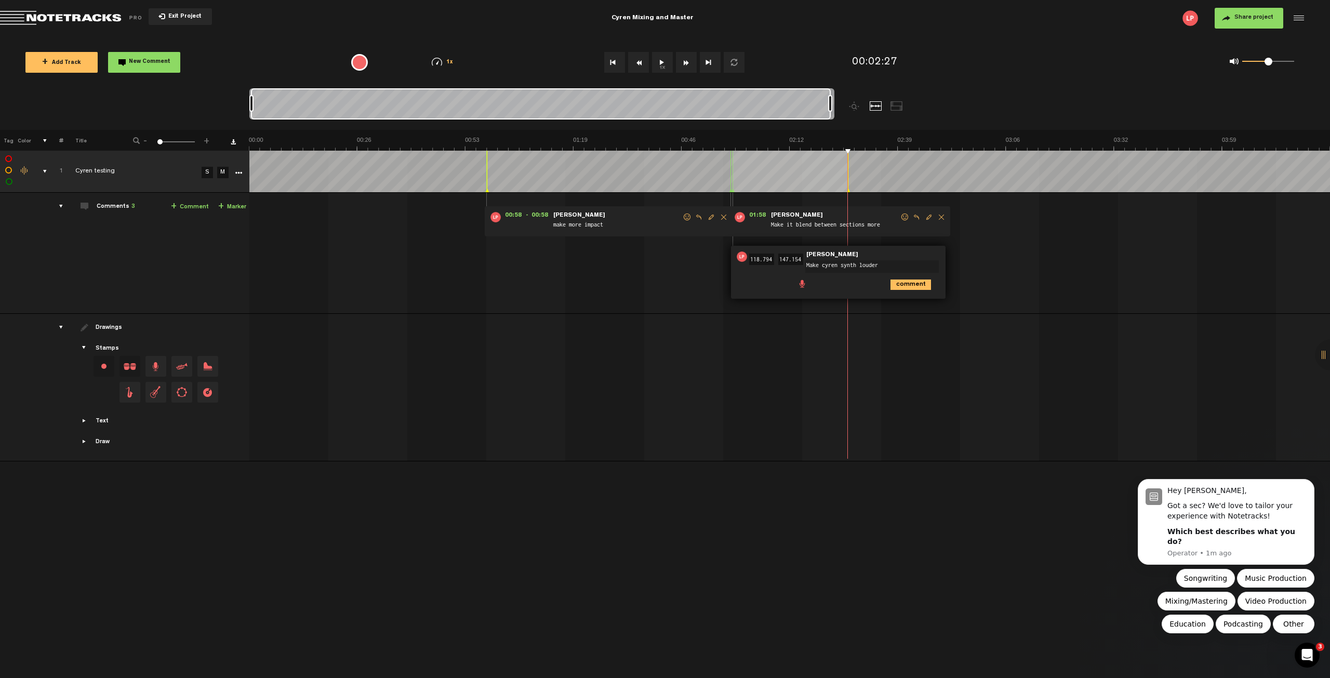
type textarea "Make cyren synth louder"
click at [756, 258] on input "118.794" at bounding box center [761, 258] width 25 height 11
click at [914, 286] on icon "comment" at bounding box center [910, 284] width 41 height 10
drag, startPoint x: 734, startPoint y: 191, endPoint x: 722, endPoint y: 193, distance: 11.6
click at [663, 68] on button "1x" at bounding box center [662, 62] width 21 height 21
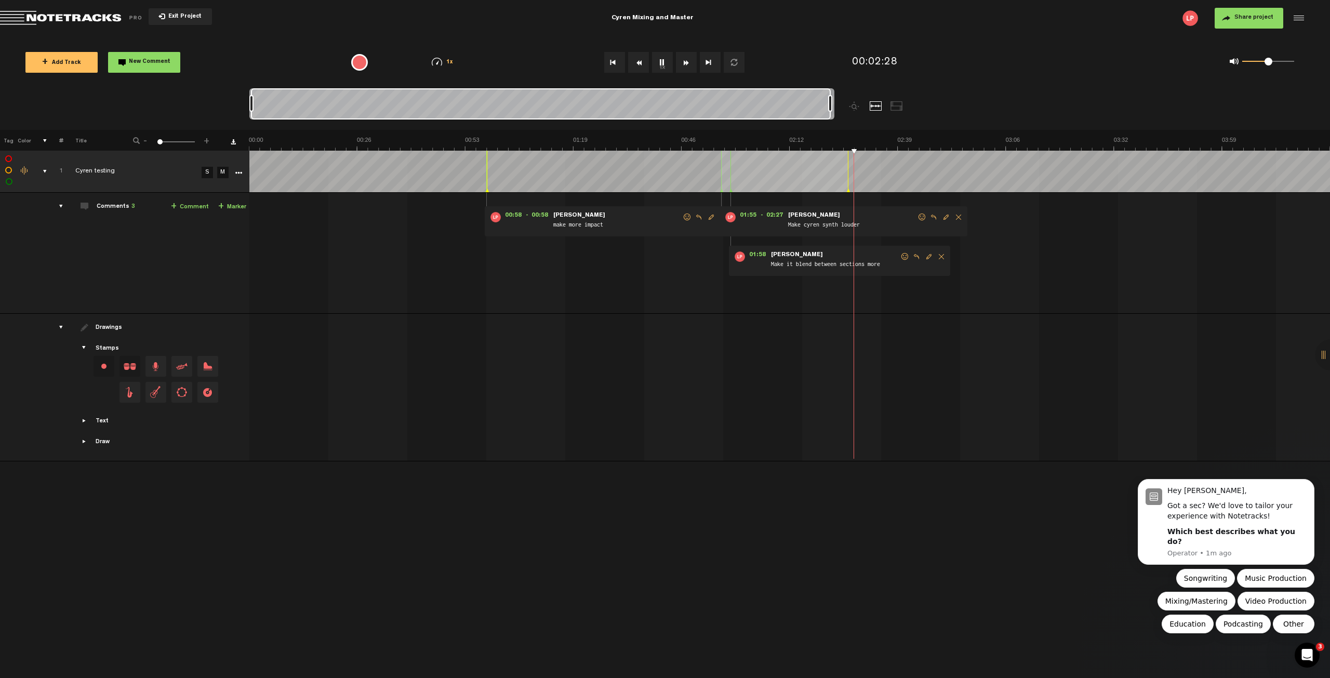
drag, startPoint x: 831, startPoint y: 106, endPoint x: 875, endPoint y: 109, distance: 43.7
click at [875, 109] on div at bounding box center [614, 109] width 731 height 42
click at [1089, 191] on td at bounding box center [789, 172] width 1081 height 42
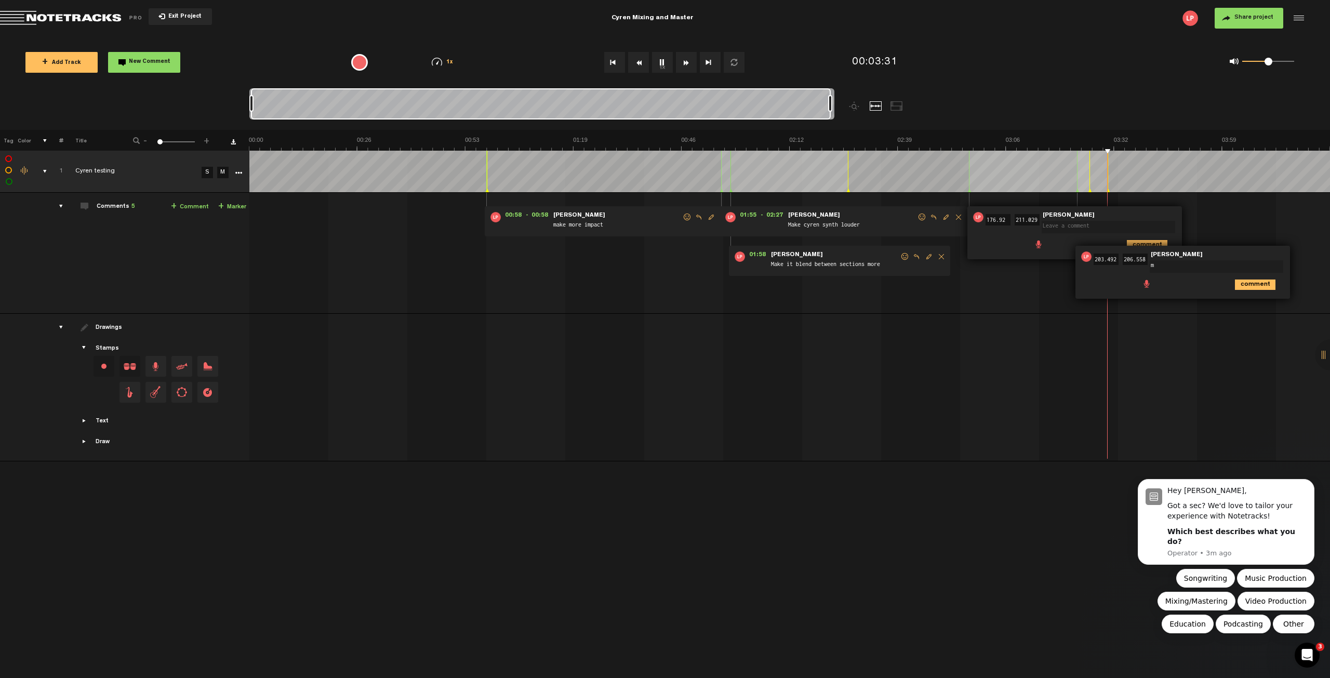
type textarea "m"
click at [1259, 286] on icon "comment" at bounding box center [1255, 284] width 41 height 10
click at [1314, 260] on span "Delete comment" at bounding box center [1314, 256] width 12 height 7
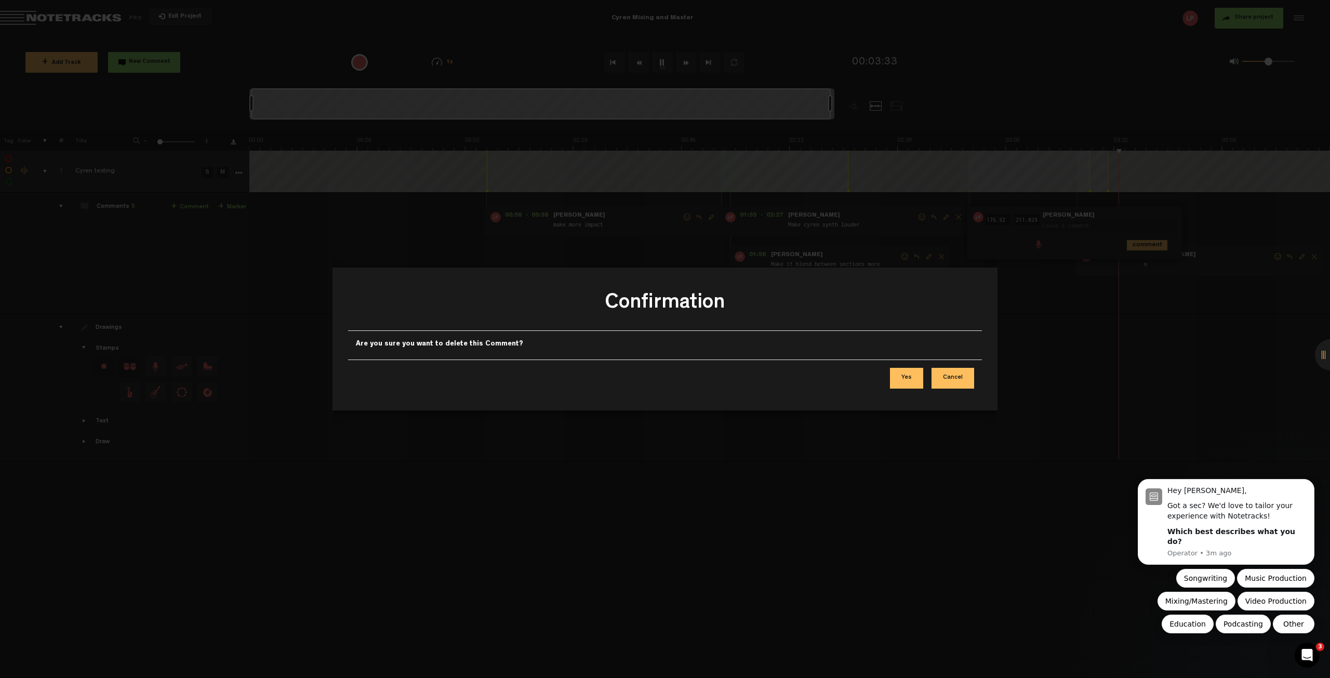
click at [920, 367] on div "Yes Cancel" at bounding box center [665, 377] width 634 height 37
click at [917, 374] on button "Yes" at bounding box center [906, 378] width 33 height 21
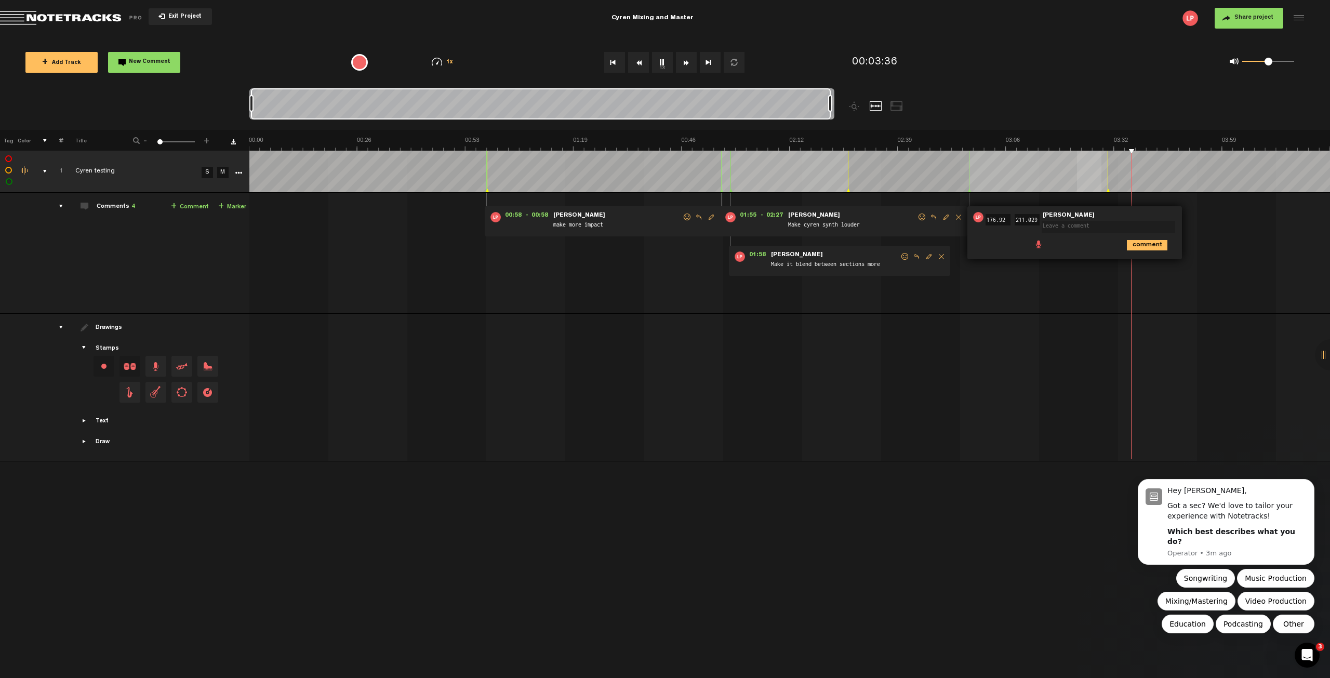
drag, startPoint x: 1107, startPoint y: 191, endPoint x: 1096, endPoint y: 194, distance: 11.8
click at [1096, 194] on tbody "1 completed Cyren testing S M Export to Headliner Update Download Download orig…" at bounding box center [665, 306] width 1330 height 311
click at [1165, 189] on td at bounding box center [789, 172] width 1081 height 42
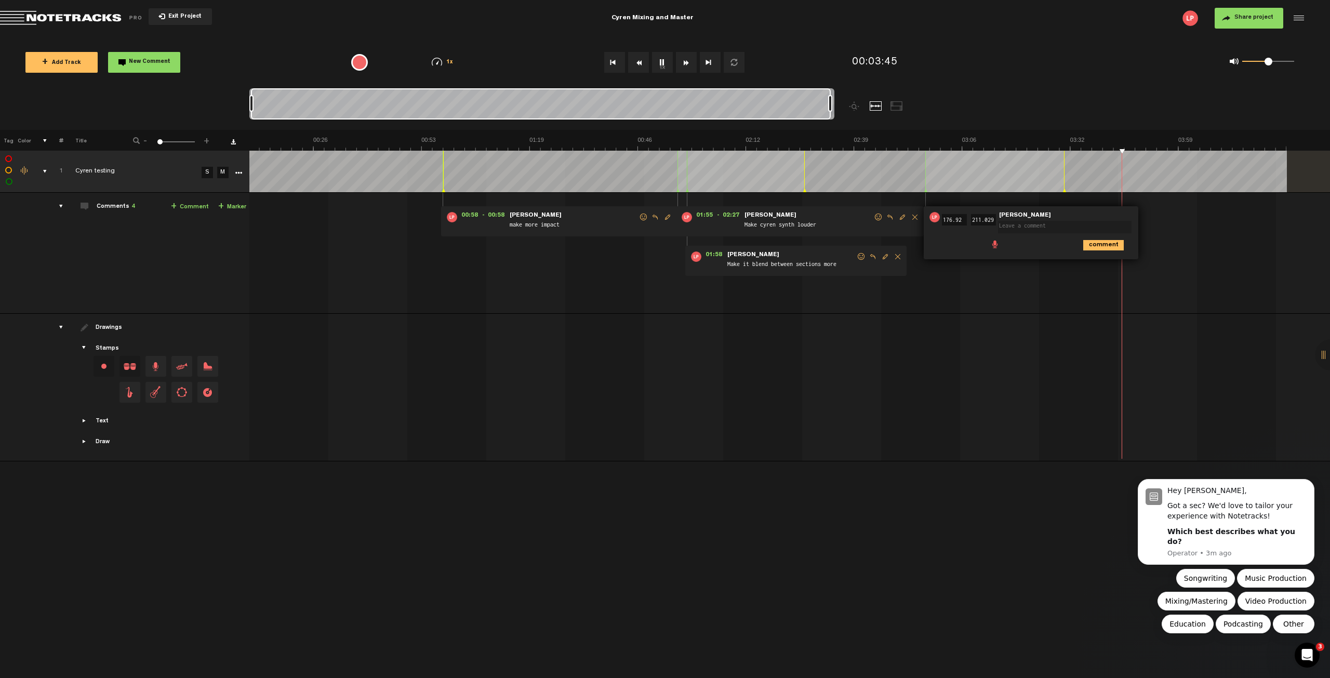
scroll to position [0, 44]
type textarea "n"
click at [1198, 283] on icon "comment" at bounding box center [1211, 284] width 41 height 10
click at [1271, 260] on span "Delete comment" at bounding box center [1270, 256] width 12 height 7
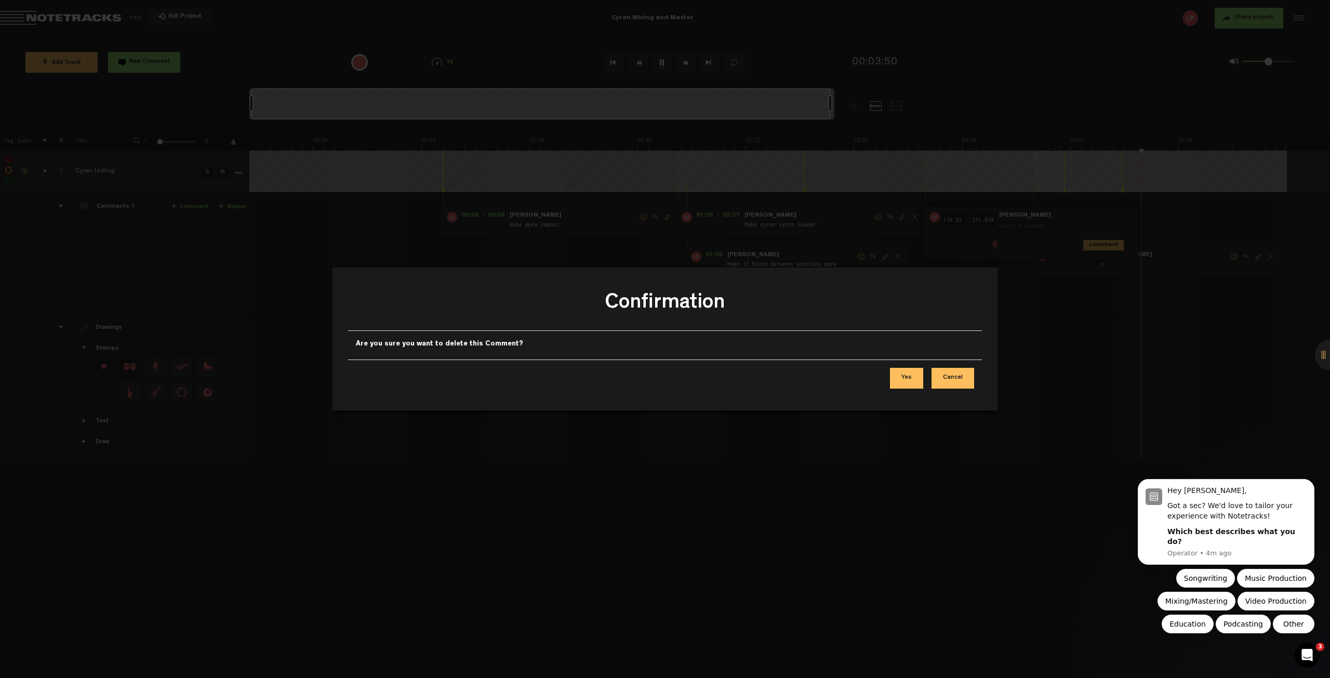
click at [913, 380] on button "Yes" at bounding box center [906, 378] width 33 height 21
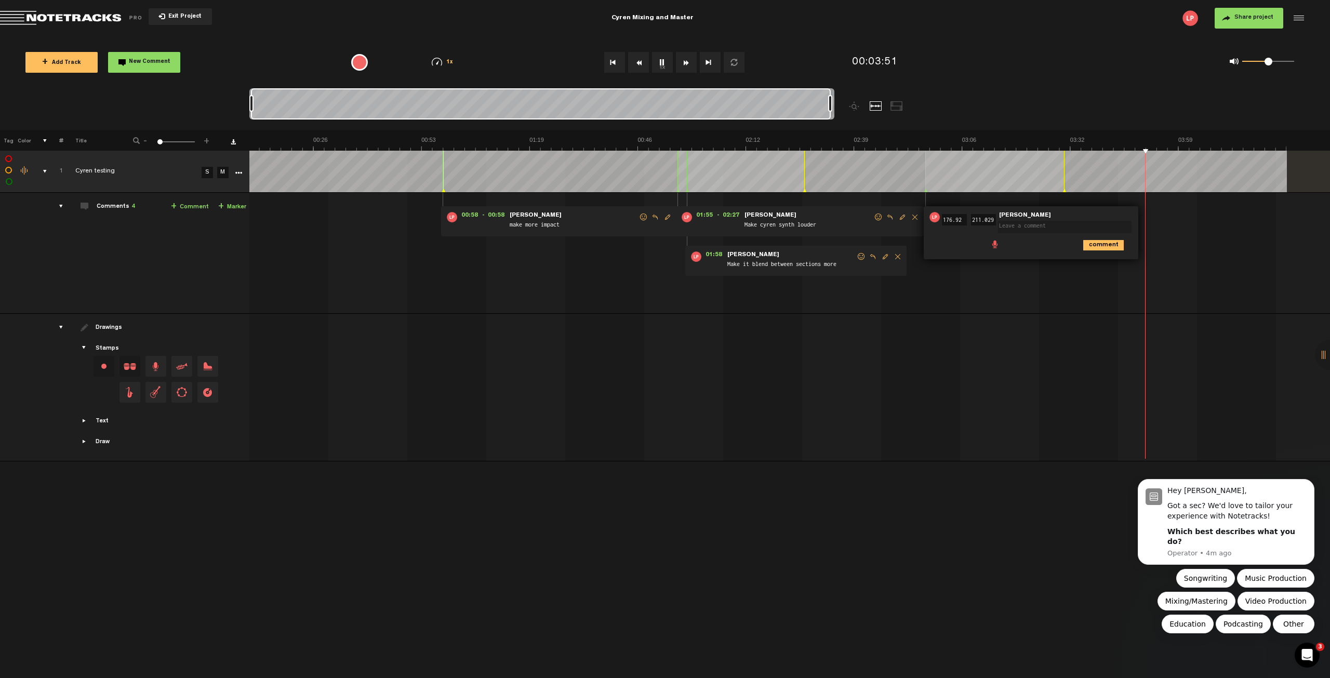
click at [973, 237] on div "comment" at bounding box center [1032, 244] width 206 height 20
click at [980, 222] on input "211.029" at bounding box center [983, 219] width 25 height 11
click at [969, 169] on td at bounding box center [789, 172] width 1081 height 42
type textarea "g"
click at [1131, 280] on icon "comment" at bounding box center [1147, 284] width 41 height 10
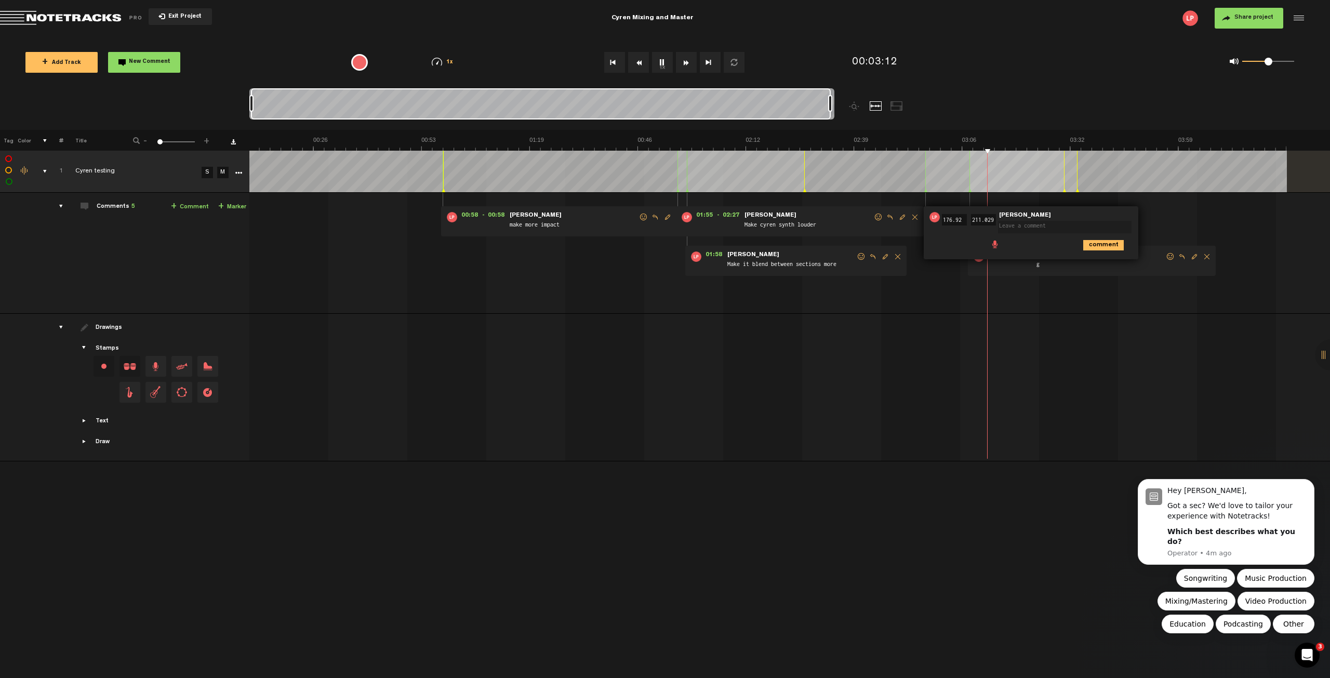
click at [1208, 256] on span "Delete comment" at bounding box center [1206, 256] width 12 height 7
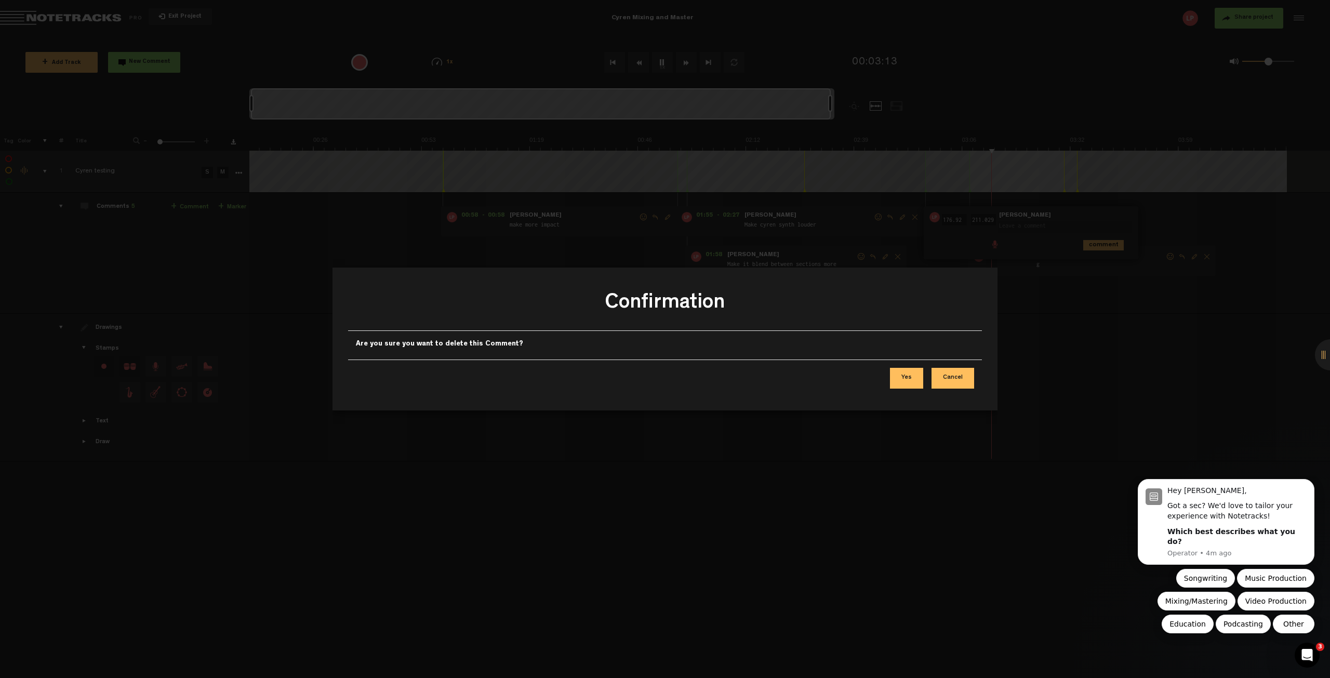
click at [913, 384] on button "Yes" at bounding box center [906, 378] width 33 height 21
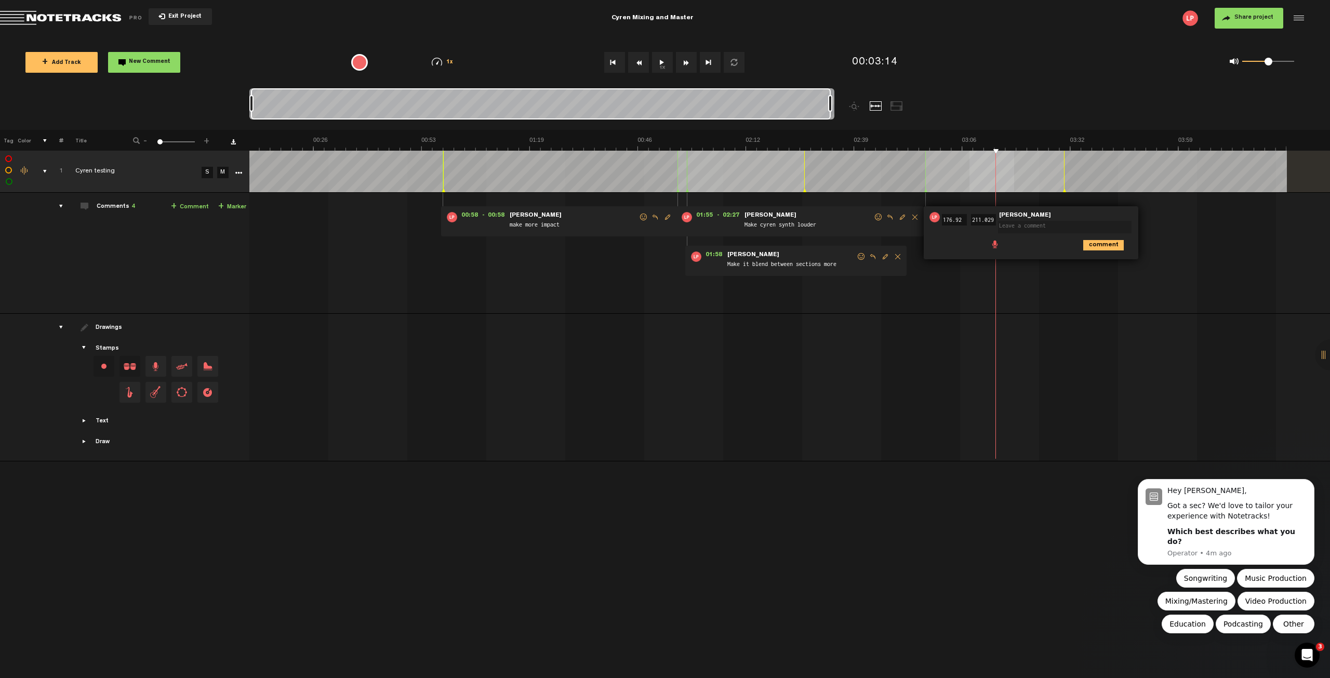
drag, startPoint x: 1064, startPoint y: 192, endPoint x: 1040, endPoint y: 194, distance: 24.0
click at [1040, 194] on tbody "1 completed Cyren testing S M Export to Headliner Update Download Download orig…" at bounding box center [665, 306] width 1330 height 311
type textarea "g"
click at [1156, 287] on icon "comment" at bounding box center [1161, 284] width 41 height 10
click at [1219, 259] on span "Delete comment" at bounding box center [1220, 256] width 12 height 7
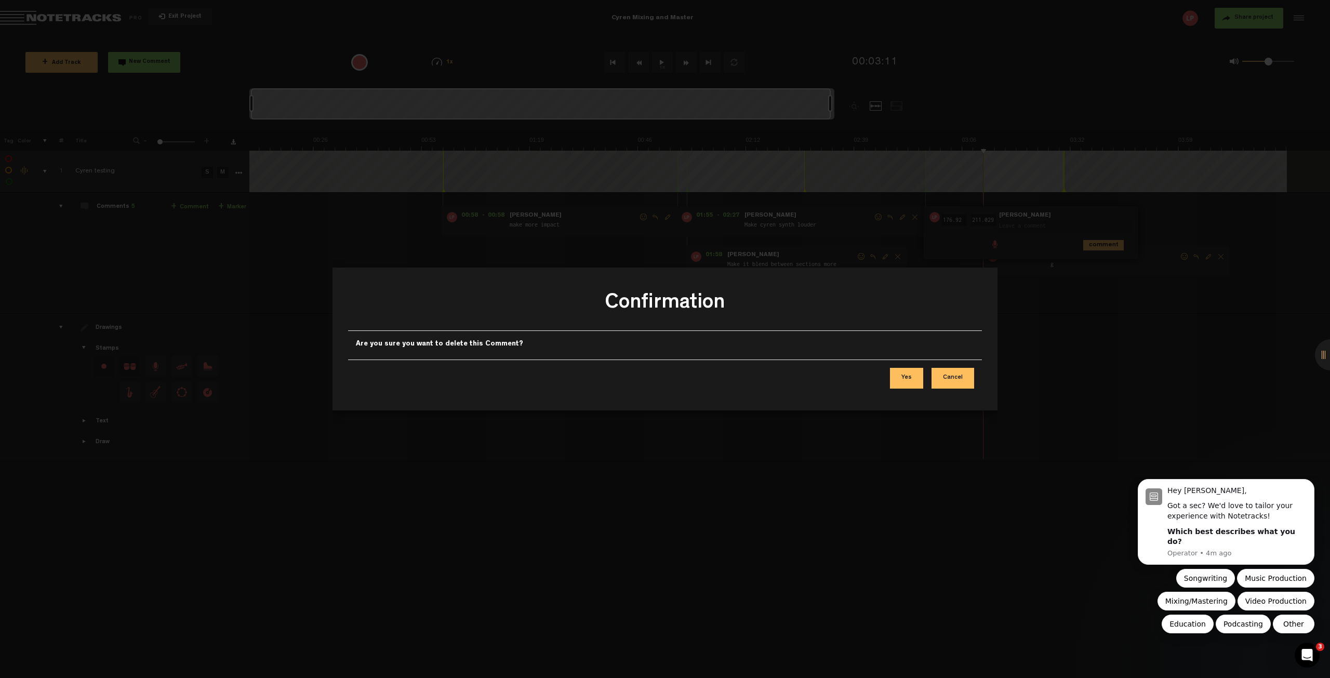
click at [912, 376] on button "Yes" at bounding box center [906, 378] width 33 height 21
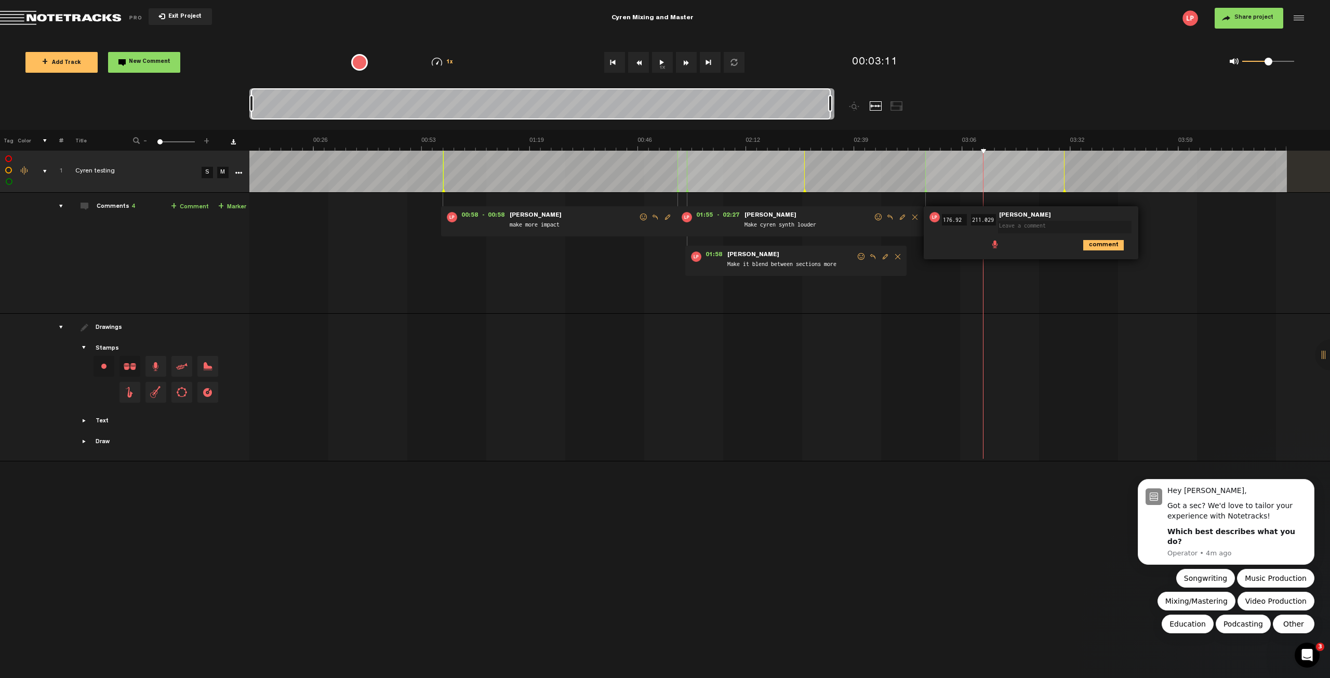
click at [978, 220] on input "211.029" at bounding box center [983, 219] width 25 height 11
type input "201.029"
click at [1096, 240] on icon "comment" at bounding box center [1103, 245] width 41 height 10
click at [1049, 225] on span at bounding box center [1056, 225] width 130 height 11
click at [1025, 222] on span at bounding box center [1056, 225] width 130 height 11
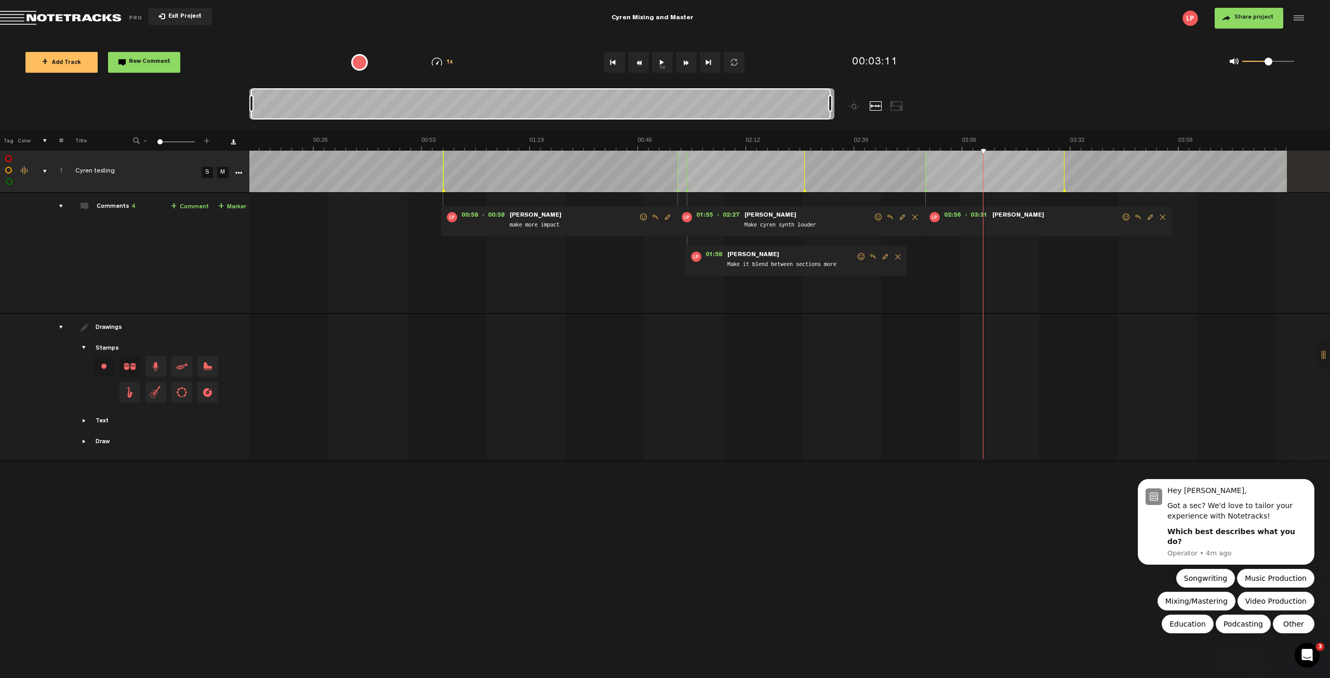
click at [991, 216] on span "[PERSON_NAME]" at bounding box center [1018, 215] width 54 height 7
click at [981, 214] on span "- 03:31" at bounding box center [977, 217] width 26 height 10
drag, startPoint x: 981, startPoint y: 214, endPoint x: 979, endPoint y: 227, distance: 13.7
click at [979, 227] on div "02:56 - 03:31 • [PERSON_NAME]: "" [PERSON_NAME]" at bounding box center [1047, 221] width 248 height 30
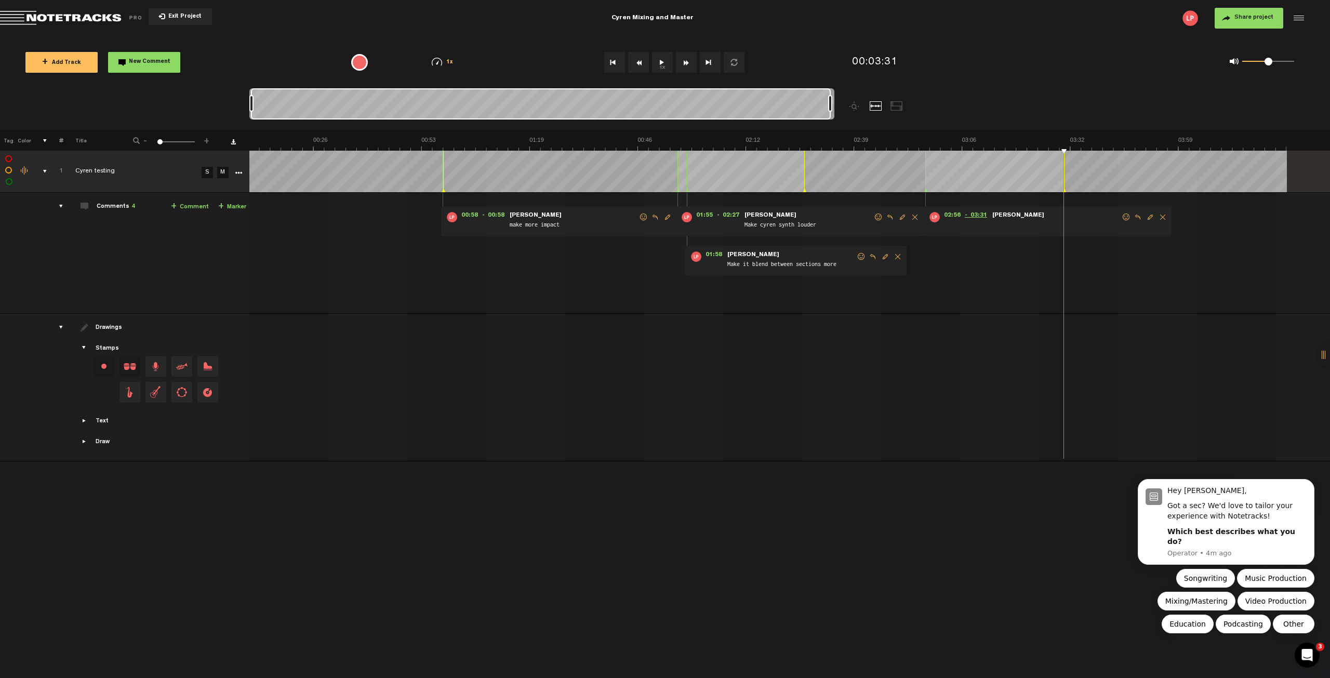
click at [979, 217] on span "- 03:31" at bounding box center [977, 217] width 26 height 10
click at [947, 220] on span "02:56" at bounding box center [952, 217] width 25 height 10
click at [1043, 285] on div "00:58 - 00:58 • [PERSON_NAME]: "make more impact" [PERSON_NAME] make more impac…" at bounding box center [746, 257] width 1079 height 112
drag, startPoint x: 1065, startPoint y: 191, endPoint x: 1037, endPoint y: 192, distance: 28.1
click at [1037, 192] on tbody "1 completed Cyren testing S M Export to Headliner Update Download Download orig…" at bounding box center [665, 306] width 1330 height 311
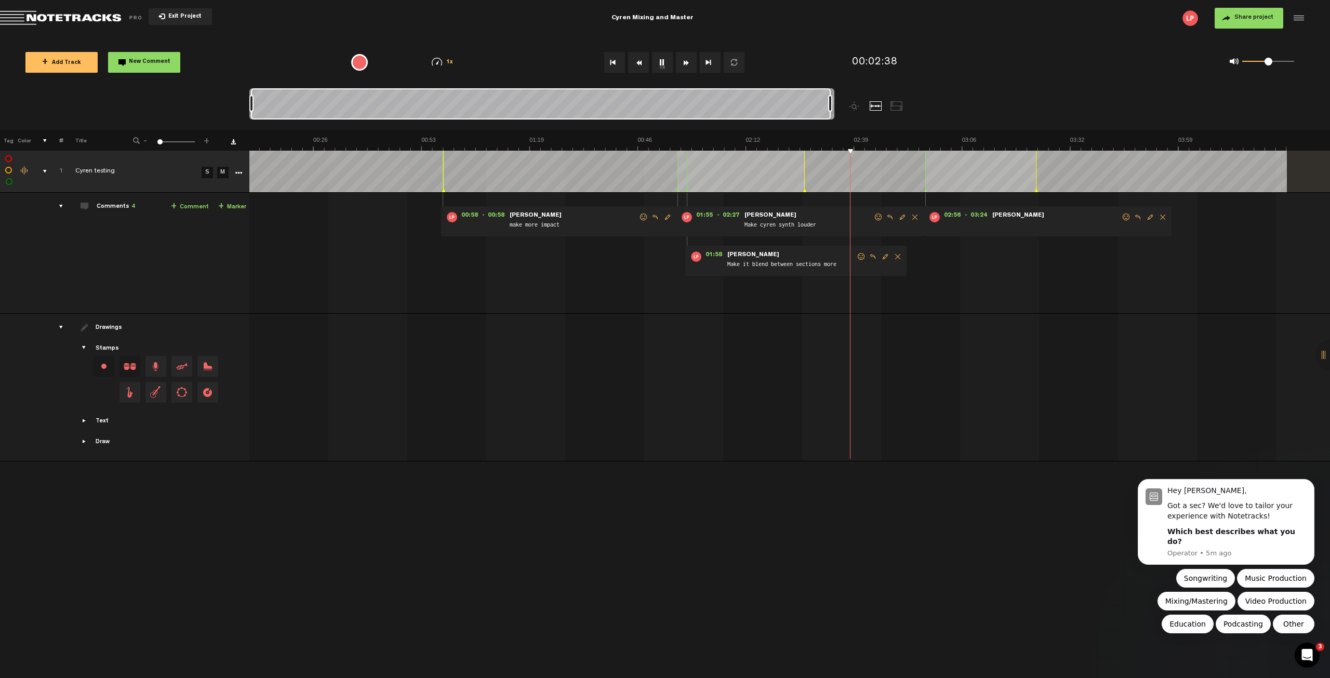
click at [1015, 145] on img at bounding box center [745, 143] width 1081 height 15
drag, startPoint x: 1037, startPoint y: 191, endPoint x: 1044, endPoint y: 191, distance: 7.8
click at [1044, 191] on polygon at bounding box center [1043, 191] width 3 height 4
click at [1055, 217] on form at bounding box center [1056, 222] width 130 height 20
click at [1149, 219] on span "Edit comment" at bounding box center [1150, 216] width 12 height 7
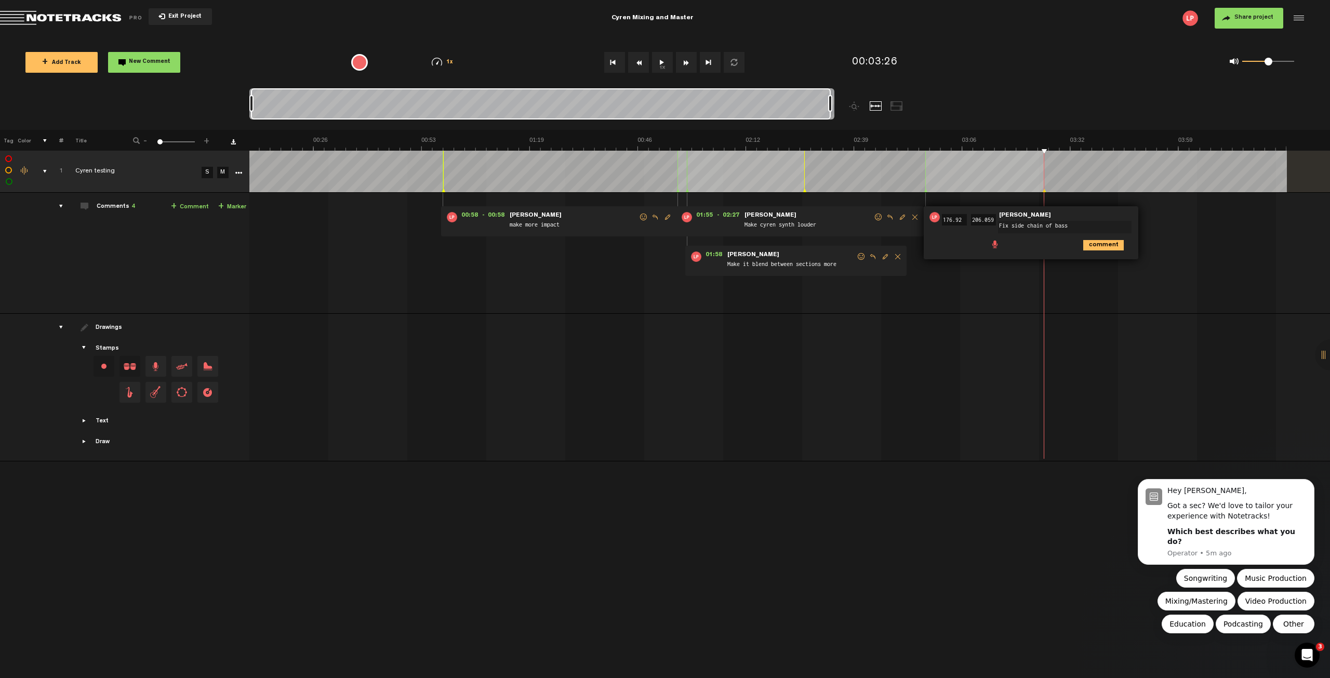
type textarea "Fix side chain of bass"
click at [1097, 240] on icon "comment" at bounding box center [1103, 245] width 41 height 10
click at [658, 58] on button "1x" at bounding box center [662, 62] width 21 height 21
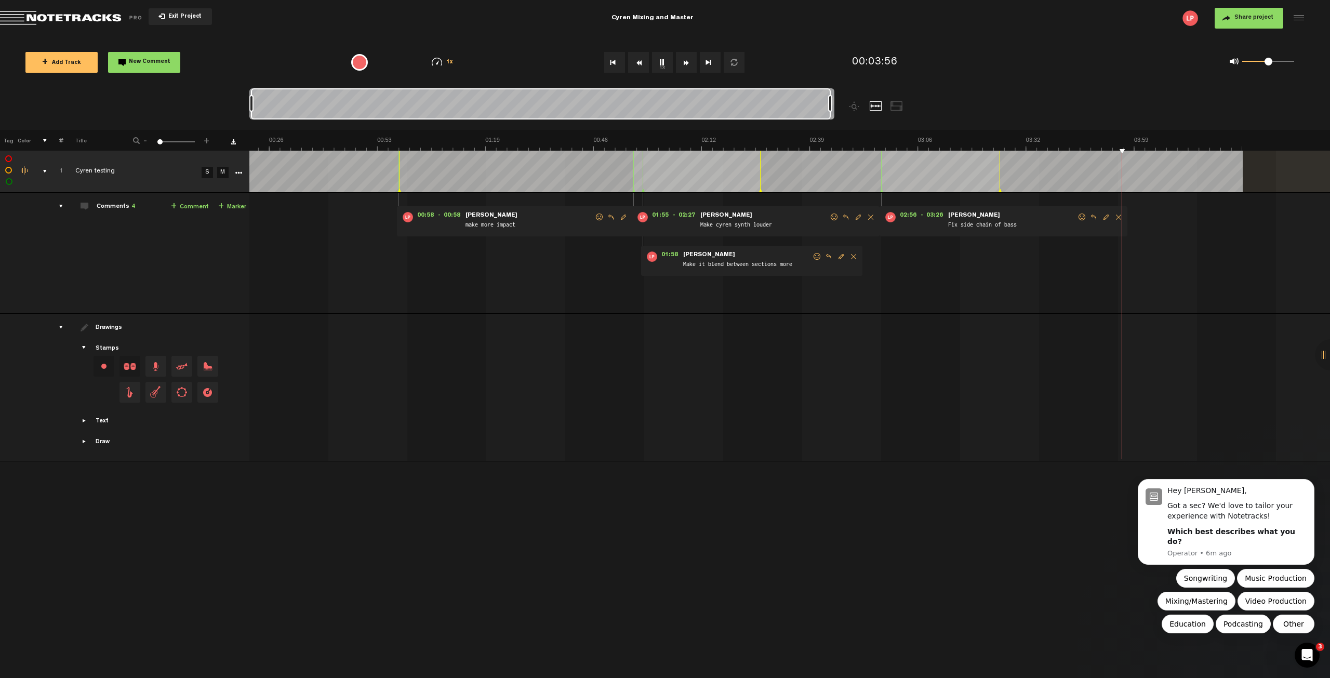
scroll to position [0, 88]
type textarea "mix the arp better with synth lead"
click at [1174, 285] on icon "comment" at bounding box center [1179, 284] width 41 height 10
click at [911, 349] on div at bounding box center [703, 344] width 1081 height 44
click at [665, 59] on button "1x" at bounding box center [662, 62] width 21 height 21
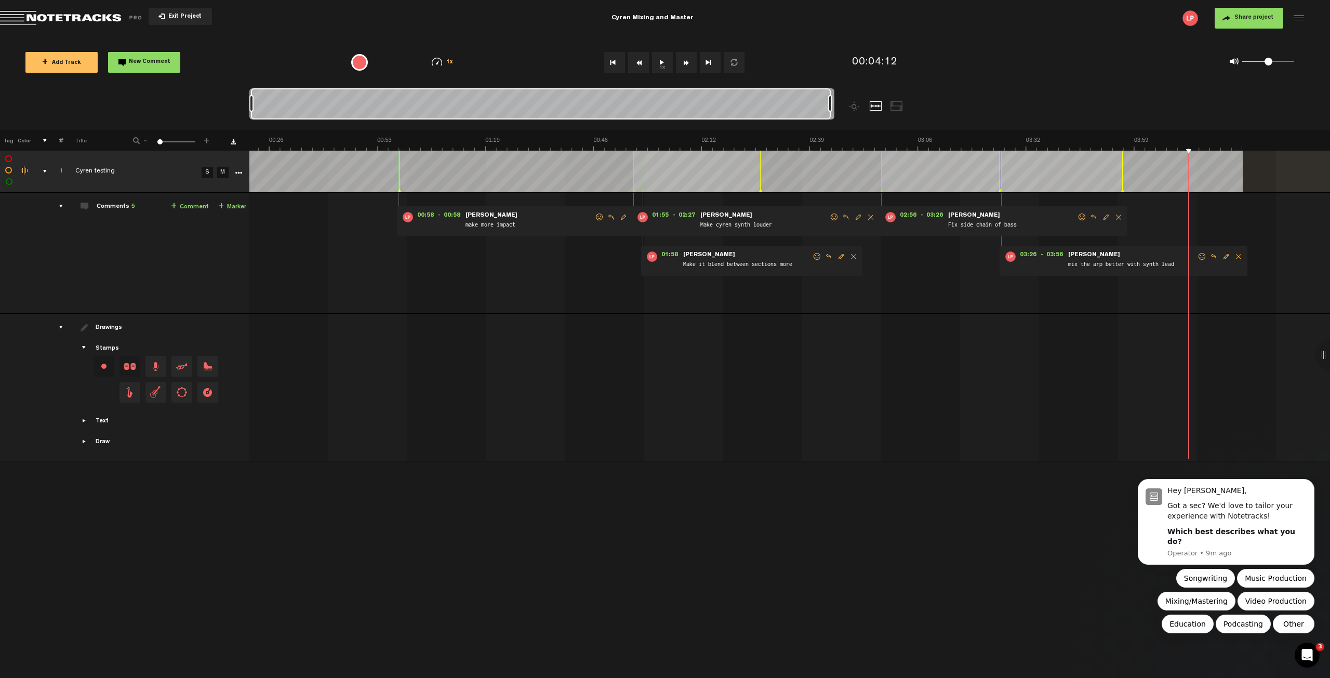
click at [599, 217] on span at bounding box center [599, 216] width 10 height 7
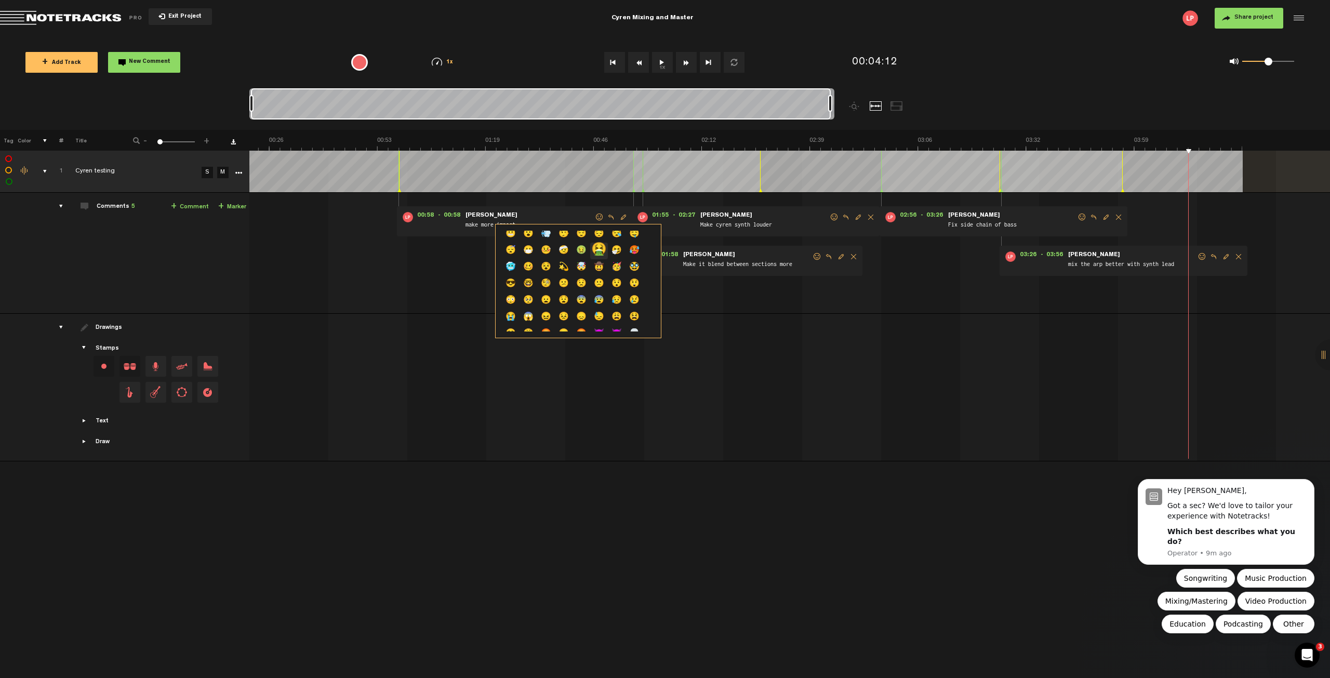
scroll to position [104, 0]
